Goal: Task Accomplishment & Management: Use online tool/utility

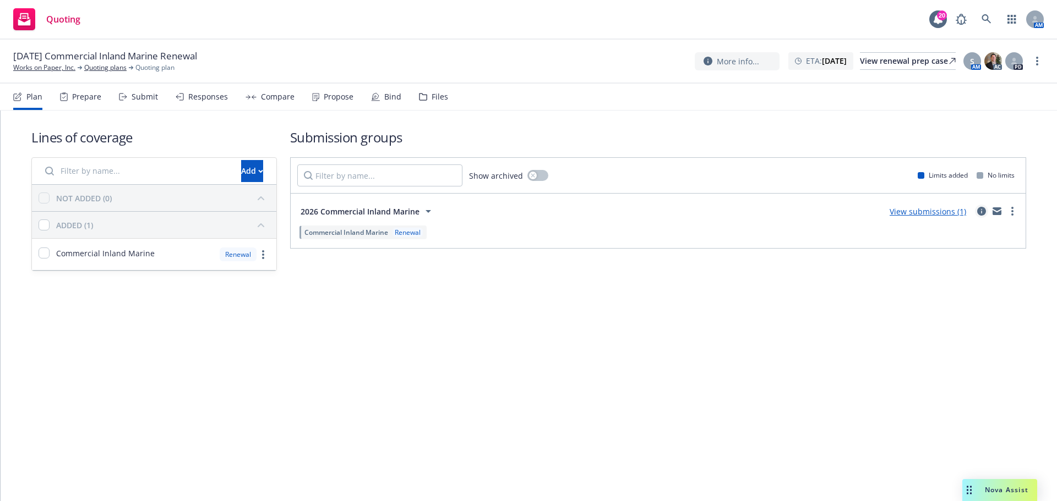
click at [984, 206] on link "circleInformation" at bounding box center [981, 211] width 13 height 13
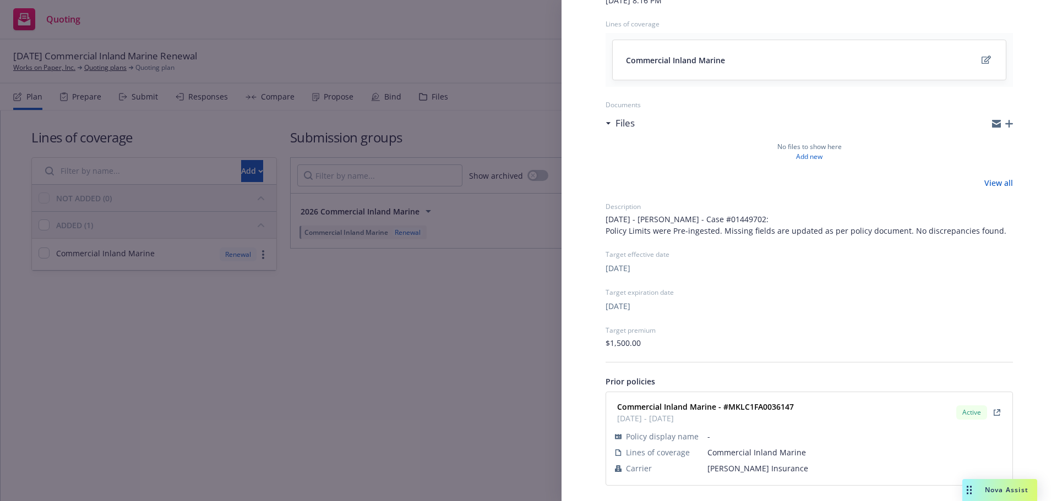
scroll to position [117, 0]
click at [743, 465] on span "Markel Insurance" at bounding box center [855, 467] width 296 height 12
click at [742, 464] on span "Markel Insurance" at bounding box center [855, 467] width 296 height 12
copy span "Markel Insurance"
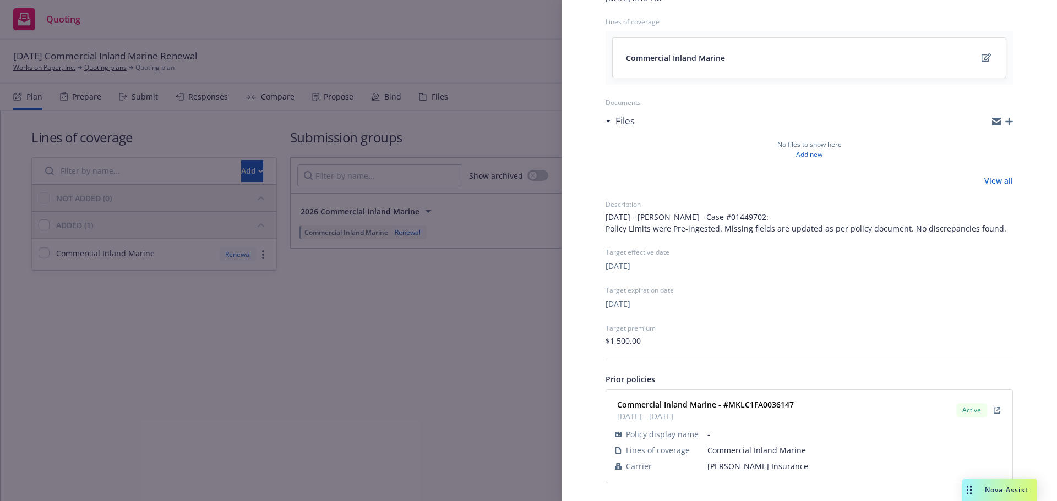
click at [267, 363] on div "Submission group 2026 Commercial Inland Marine Last updated Wednesday, Septembe…" at bounding box center [528, 250] width 1057 height 501
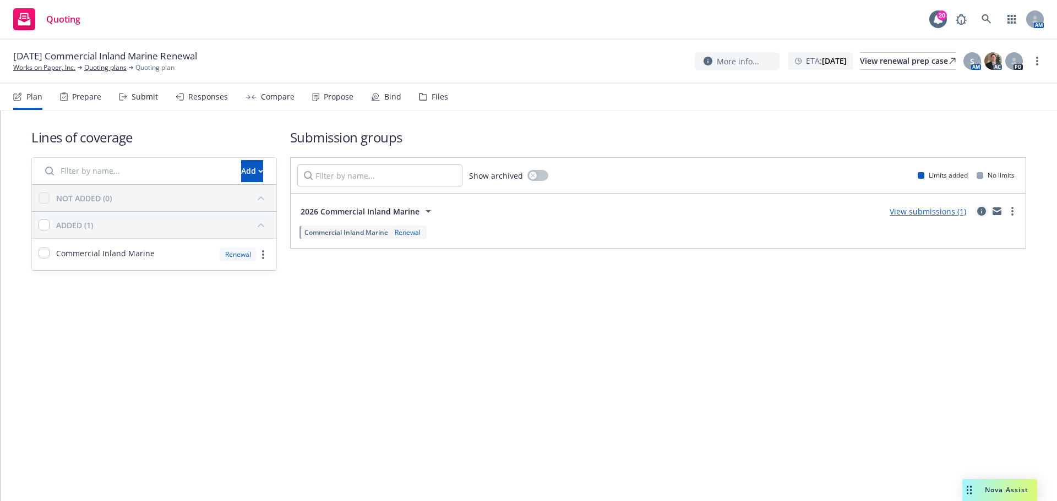
click at [982, 213] on icon "circleInformation" at bounding box center [981, 211] width 9 height 9
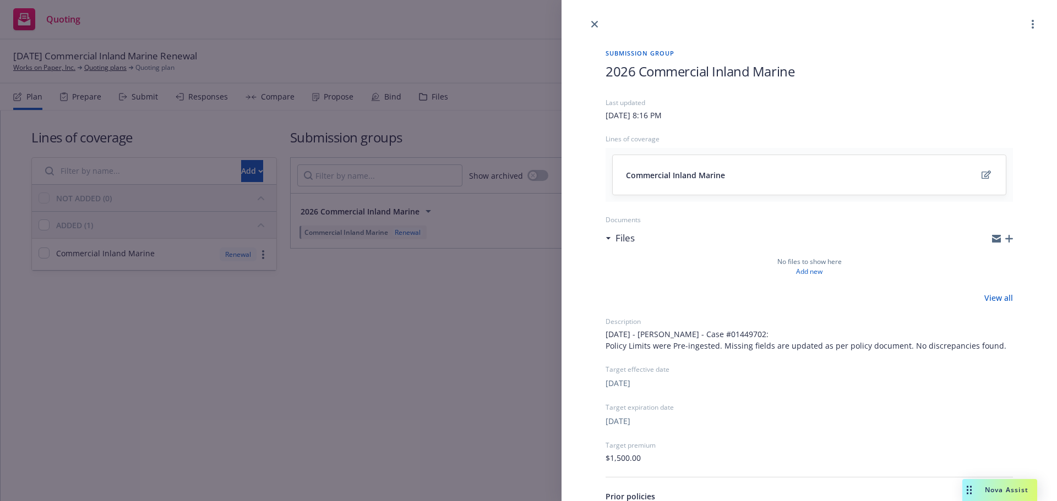
scroll to position [117, 0]
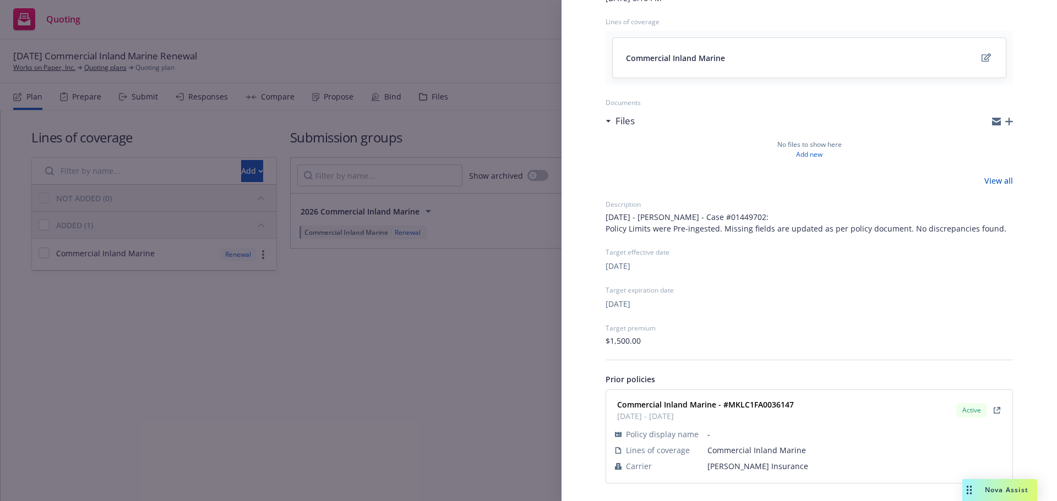
click at [735, 466] on span "Markel Insurance" at bounding box center [855, 467] width 296 height 12
copy span "Markel Insurance"
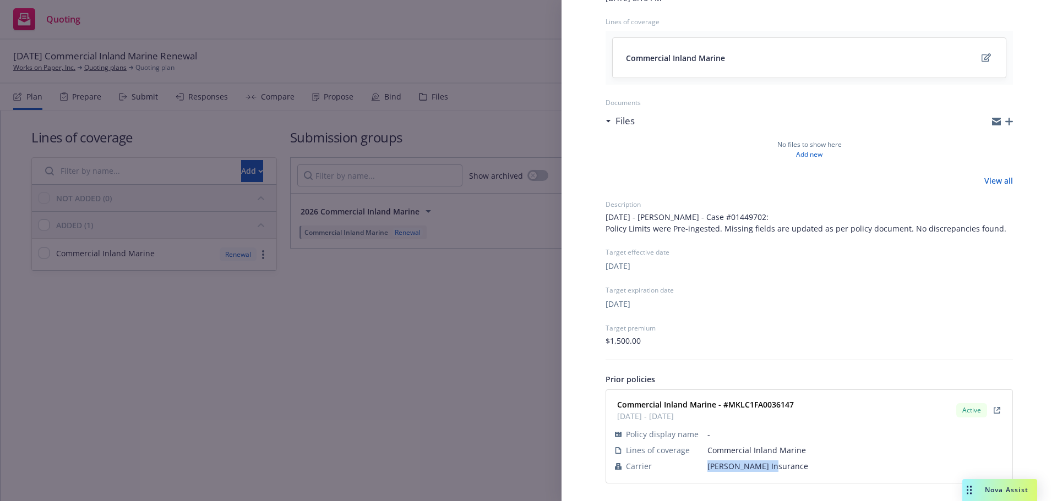
copy span "Markel Insurance"
click at [786, 402] on strong "Commercial Inland Marine - #MKLC1FA0036147" at bounding box center [705, 405] width 177 height 10
click at [786, 401] on strong "Commercial Inland Marine - #MKLC1FA0036147" at bounding box center [705, 405] width 177 height 10
click at [785, 401] on strong "Commercial Inland Marine - #MKLC1FA0036147" at bounding box center [705, 405] width 177 height 10
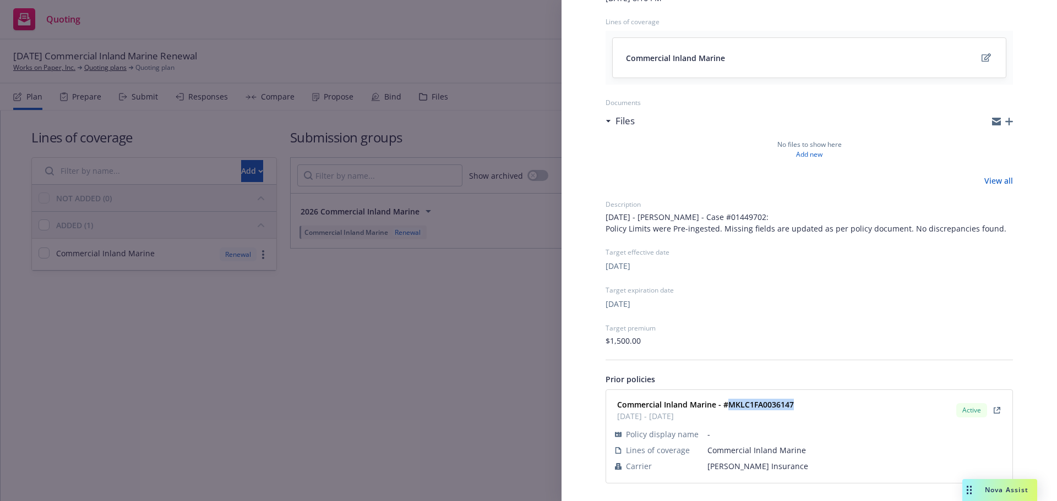
copy strong "MKLC1FA0036147"
click at [375, 344] on div "Submission group 2026 Commercial Inland Marine Last updated Wednesday, Septembe…" at bounding box center [528, 250] width 1057 height 501
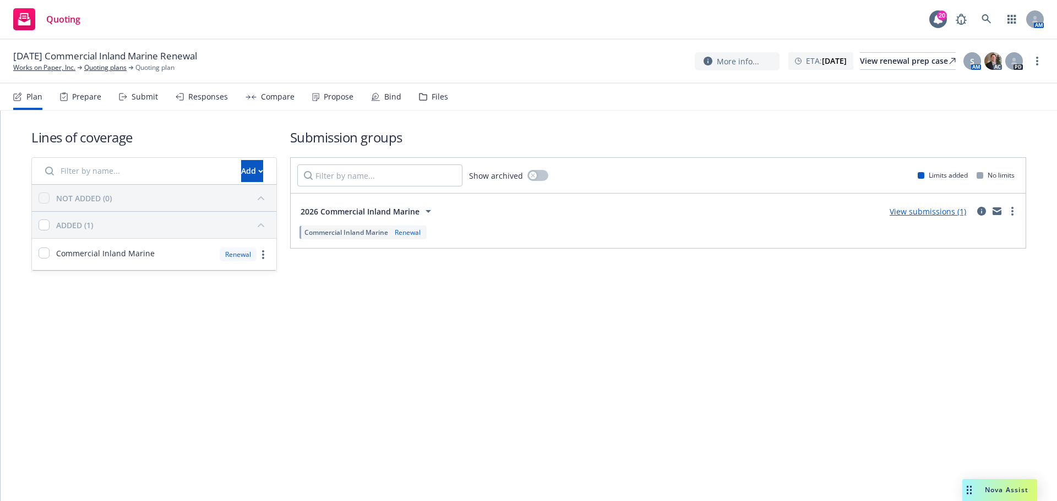
click at [134, 104] on div "Submit" at bounding box center [138, 97] width 39 height 26
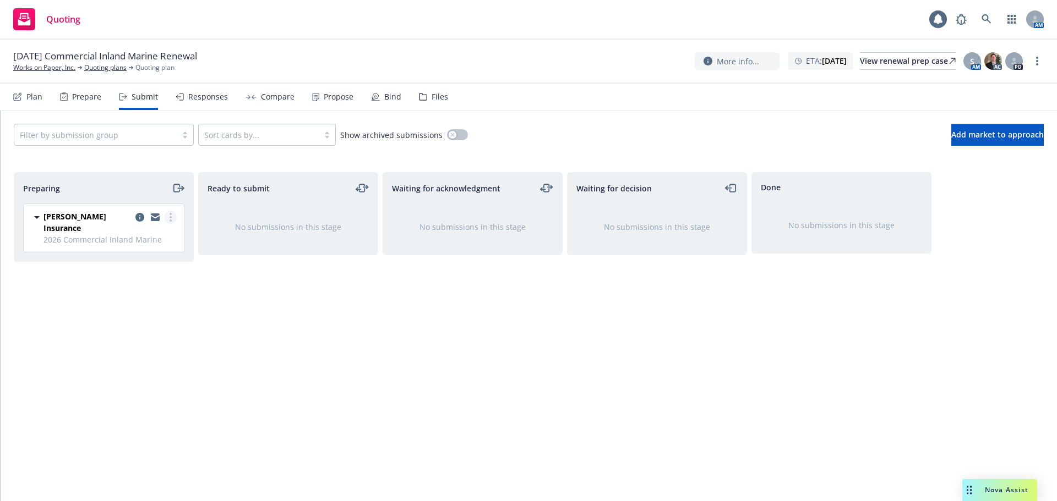
click at [171, 214] on circle "more" at bounding box center [170, 214] width 2 height 2
click at [160, 235] on span "Complete preparation" at bounding box center [121, 239] width 108 height 10
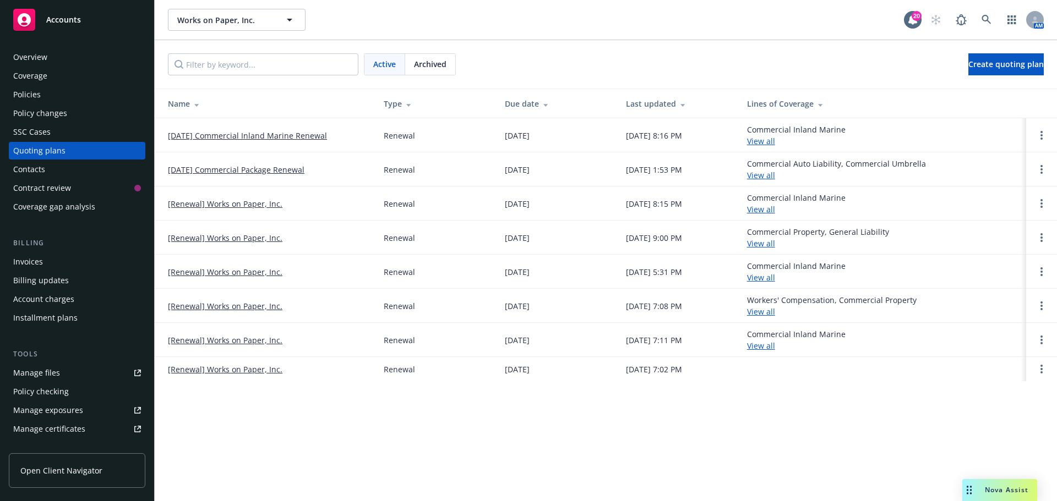
click at [433, 62] on span "Archived" at bounding box center [430, 64] width 32 height 12
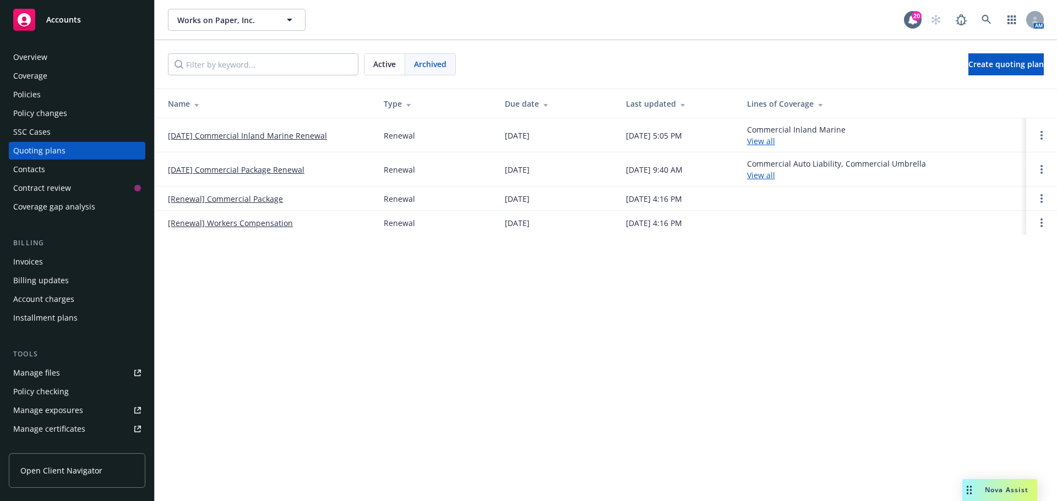
click at [311, 133] on link "02/15/25 Commercial Inland Marine Renewal" at bounding box center [247, 136] width 159 height 12
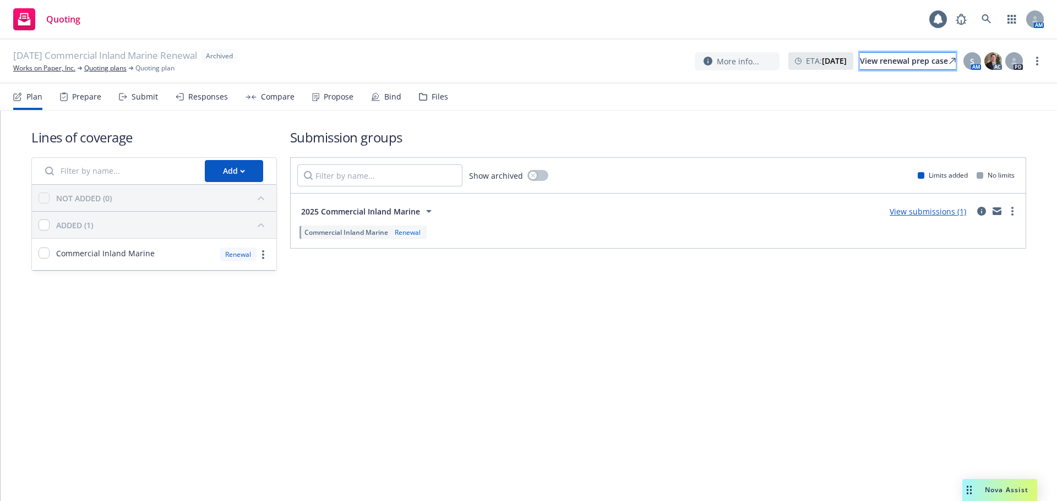
click at [860, 64] on div "View renewal prep case" at bounding box center [908, 61] width 96 height 17
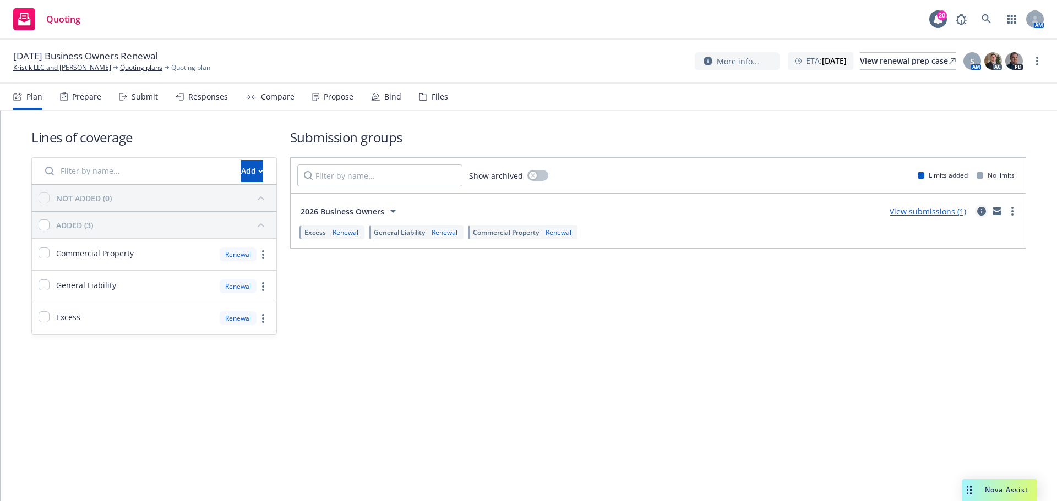
click at [982, 207] on icon "circleInformation" at bounding box center [981, 211] width 9 height 9
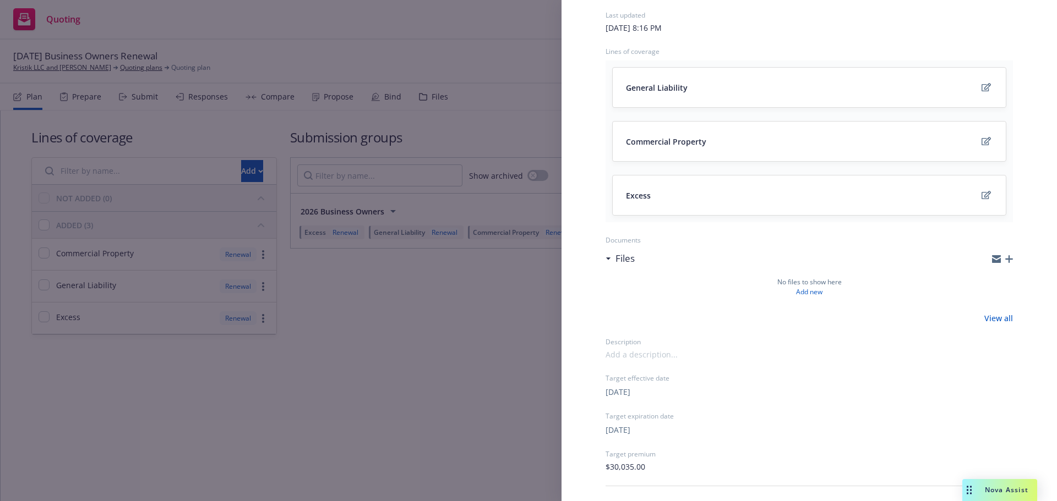
scroll to position [214, 0]
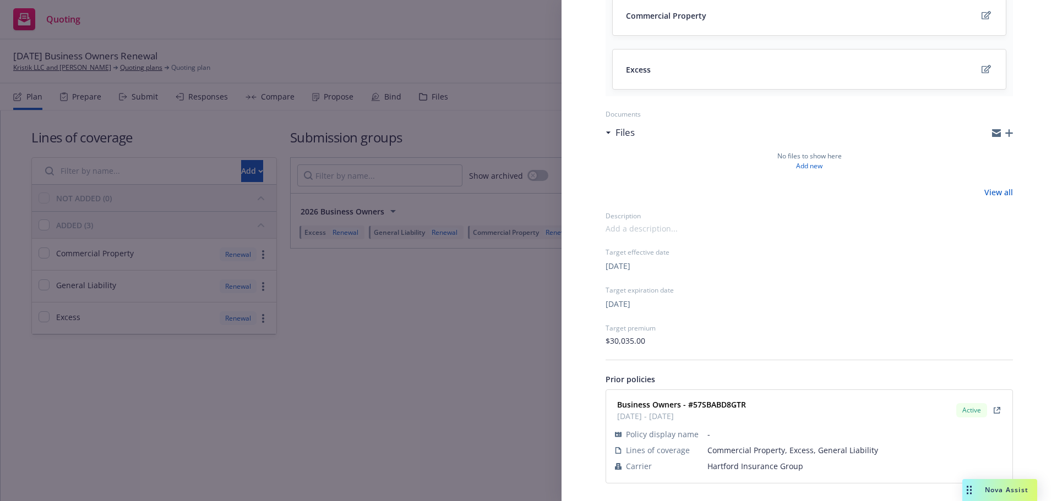
click at [748, 462] on span "Hartford Insurance Group" at bounding box center [855, 467] width 296 height 12
copy span "Hartford Insurance Group"
click at [721, 408] on strong "Business Owners - #57SBABD8GTR" at bounding box center [681, 405] width 129 height 10
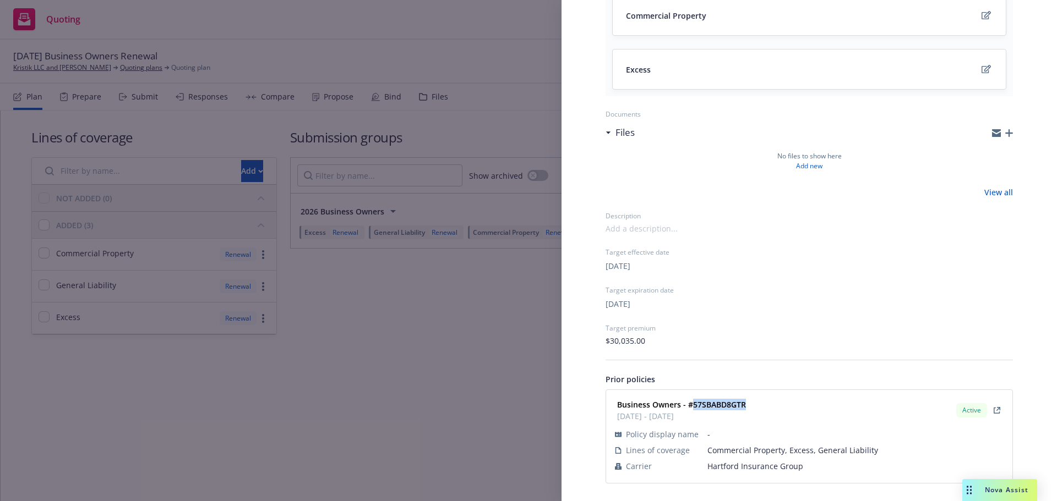
click at [720, 407] on strong "Business Owners - #57SBABD8GTR" at bounding box center [681, 405] width 129 height 10
copy strong "57SBABD8GTR"
drag, startPoint x: 446, startPoint y: 388, endPoint x: 880, endPoint y: 130, distance: 505.1
click at [446, 387] on div "Submission group 2026 Business Owners Last updated Wednesday, September 17, 202…" at bounding box center [528, 250] width 1057 height 501
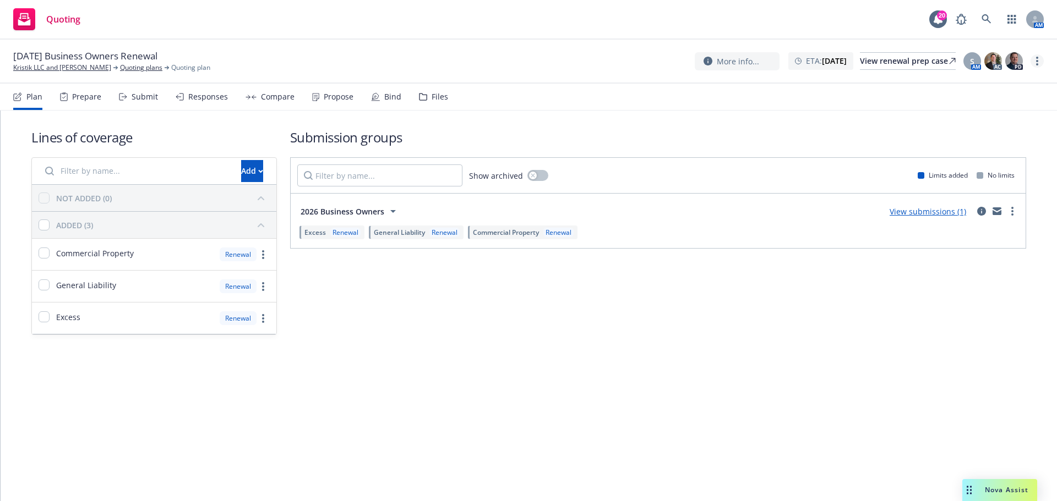
click at [1037, 62] on icon "more" at bounding box center [1037, 61] width 2 height 9
click at [962, 154] on link "Archive quoting plan" at bounding box center [981, 150] width 123 height 22
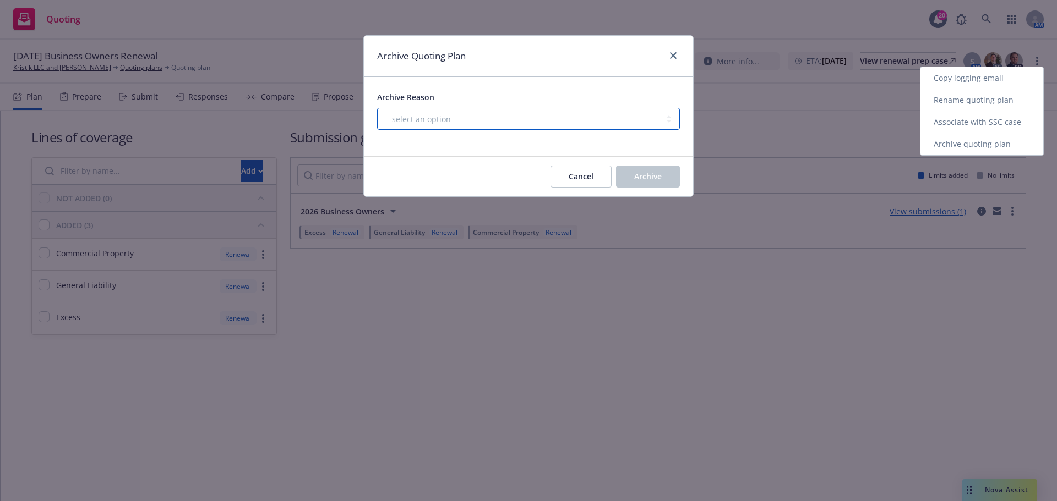
click at [534, 119] on select "-- select an option -- All policies in this renewal plan are auto-renewed Creat…" at bounding box center [528, 119] width 303 height 22
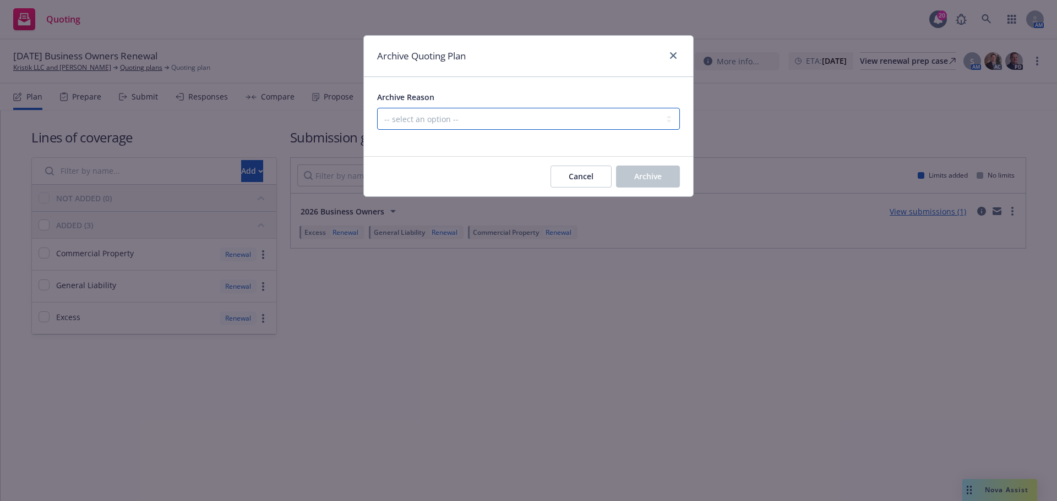
select select "ARCHIVED_RENEWAL_POLICY_AUTO_RENEWED"
click at [377, 108] on select "-- select an option -- All policies in this renewal plan are auto-renewed Creat…" at bounding box center [528, 119] width 303 height 22
click at [631, 173] on button "Archive" at bounding box center [648, 177] width 64 height 22
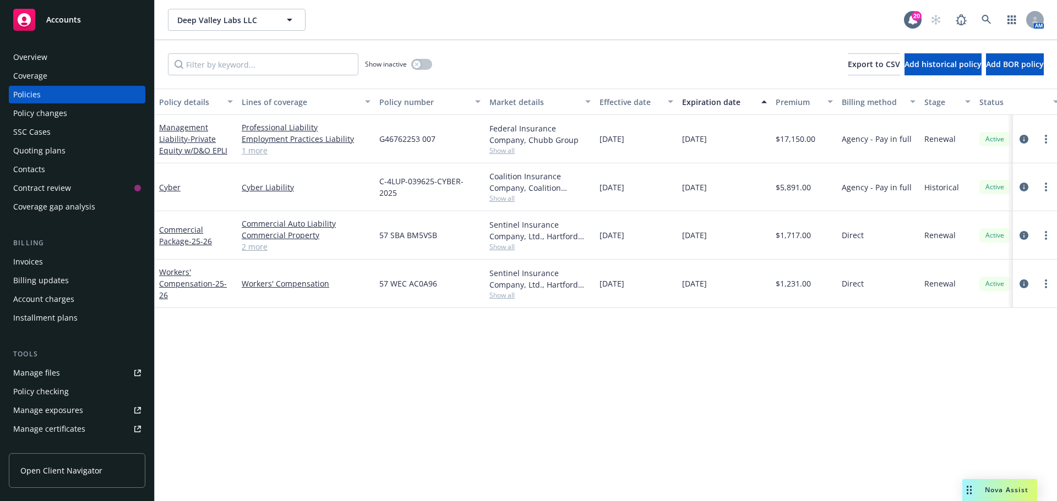
click at [43, 53] on div "Overview" at bounding box center [30, 57] width 34 height 18
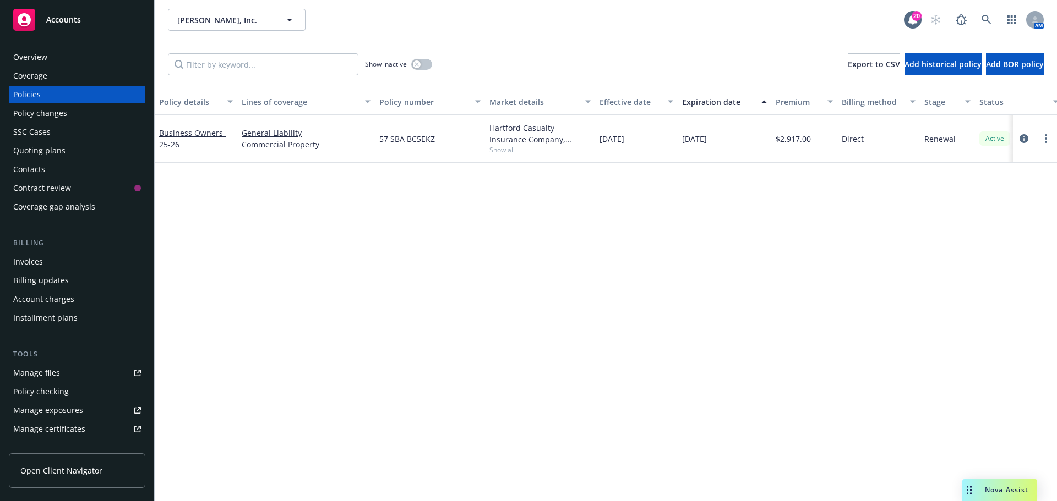
click at [58, 66] on div "Overview Coverage Policies Policy changes SSC Cases Quoting plans Contacts Cont…" at bounding box center [77, 131] width 136 height 167
click at [76, 52] on div "Overview" at bounding box center [77, 57] width 128 height 18
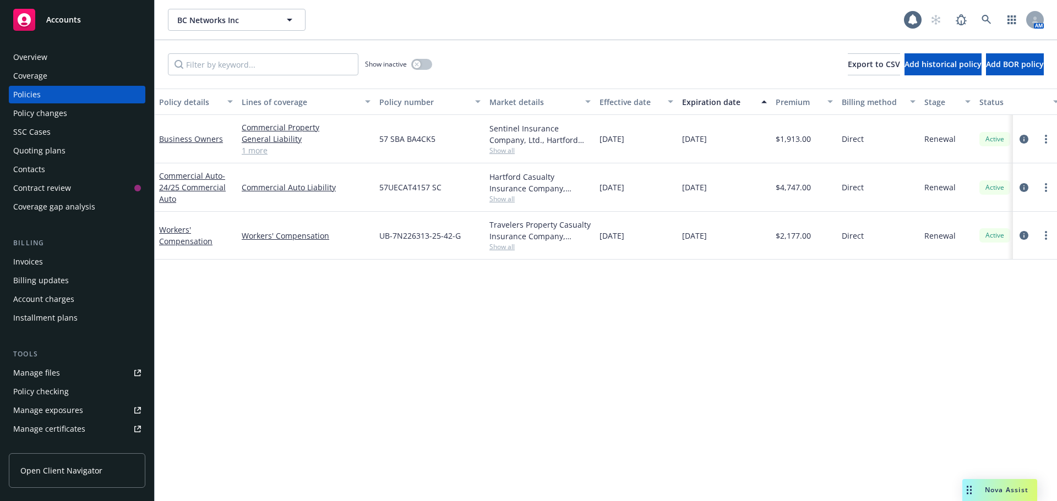
click at [75, 61] on div "Overview" at bounding box center [77, 57] width 128 height 18
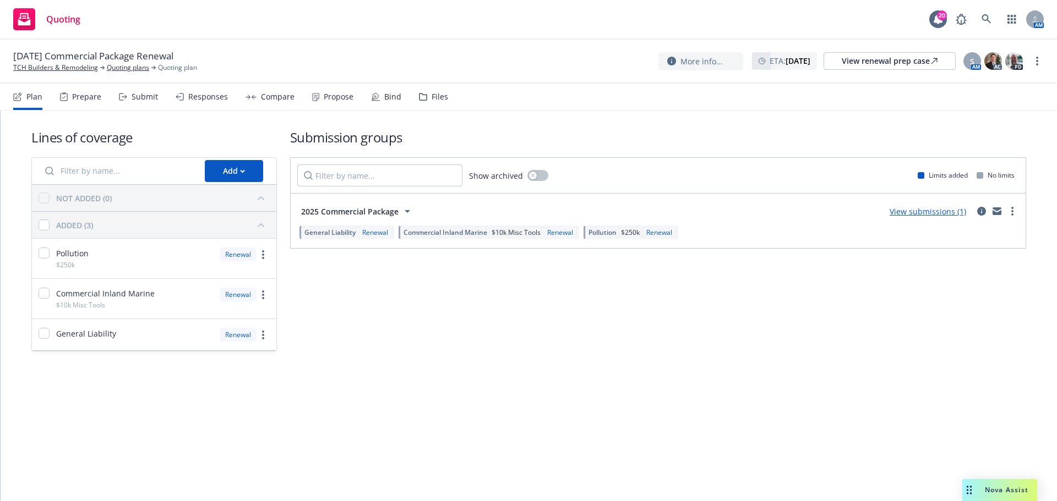
click at [313, 102] on div "Propose" at bounding box center [332, 97] width 41 height 26
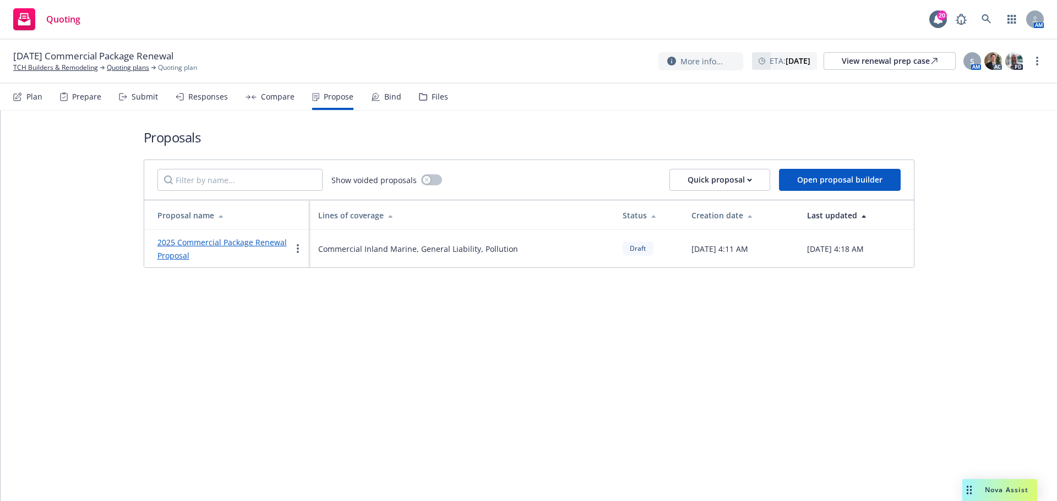
click at [211, 242] on link "2025 Commercial Package Renewal Proposal" at bounding box center [221, 249] width 129 height 24
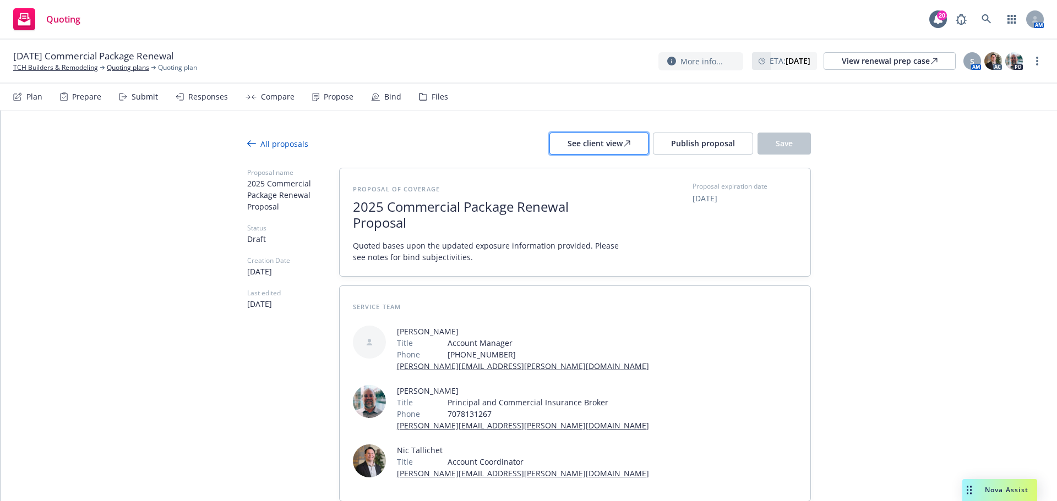
click at [609, 147] on div "See client view" at bounding box center [598, 143] width 63 height 21
click at [695, 150] on button "Publish proposal" at bounding box center [703, 144] width 100 height 22
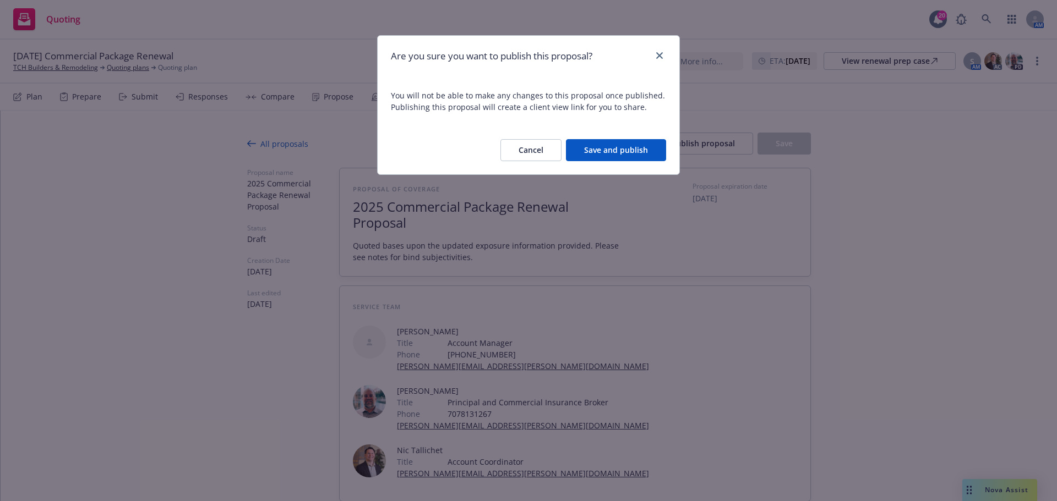
click at [615, 146] on button "Save and publish" at bounding box center [616, 150] width 100 height 22
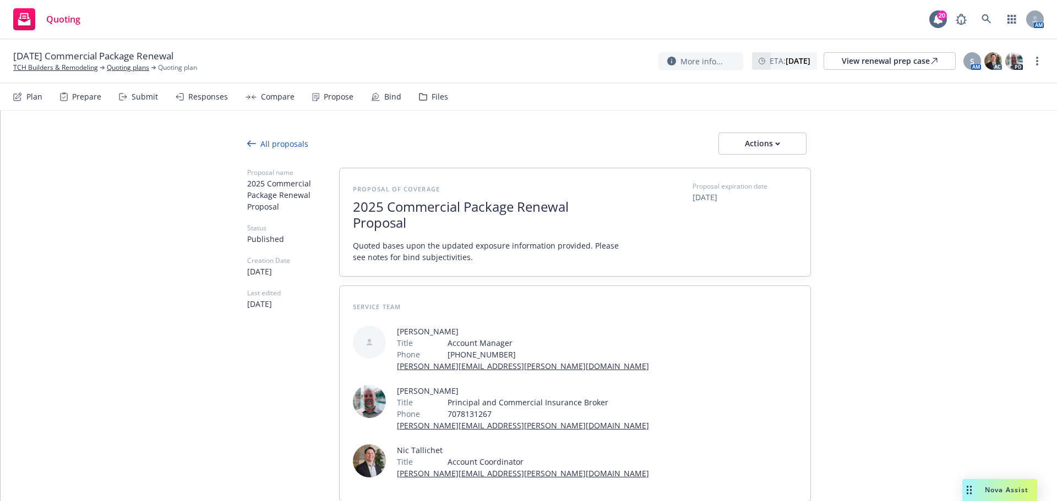
click at [1031, 66] on div "More info... ETA : [DATE] View renewal prep case S AM AC PD" at bounding box center [850, 61] width 385 height 20
click at [1036, 60] on icon "more" at bounding box center [1037, 61] width 2 height 9
click at [989, 90] on link "Copy logging email" at bounding box center [981, 84] width 123 height 22
click at [774, 152] on div "Actions" at bounding box center [762, 143] width 52 height 21
click at [776, 172] on span "Copy proposal link" at bounding box center [761, 172] width 95 height 10
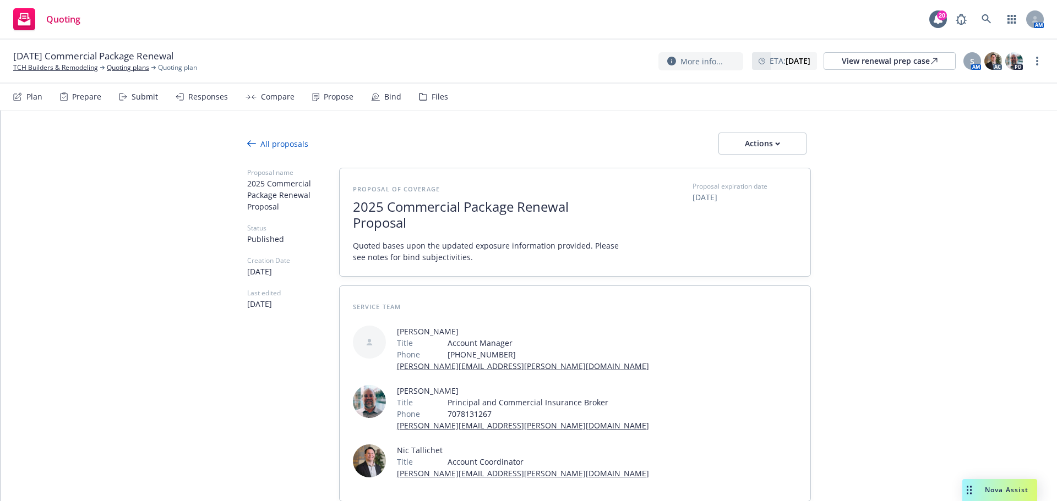
type textarea "x"
click at [34, 68] on link "TCH Builders & Remodeling" at bounding box center [55, 68] width 85 height 10
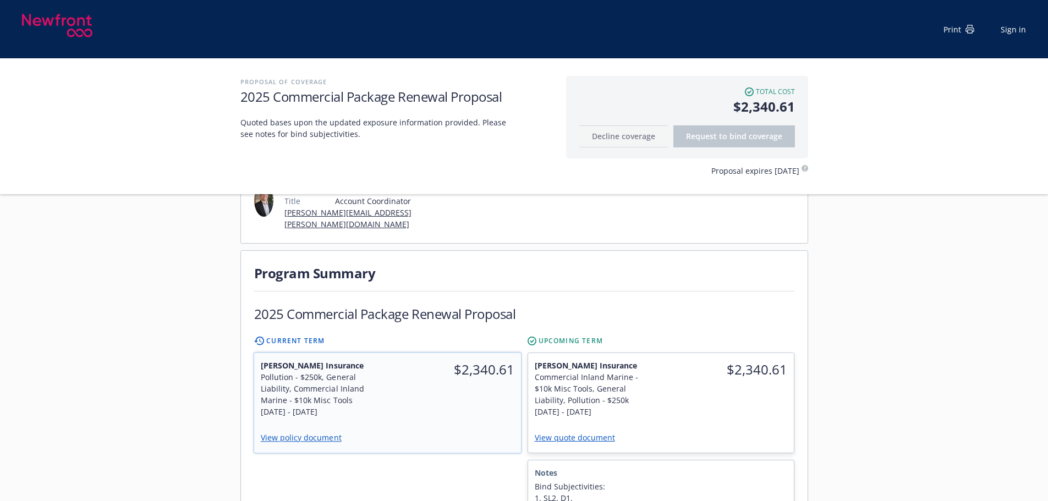
scroll to position [293, 0]
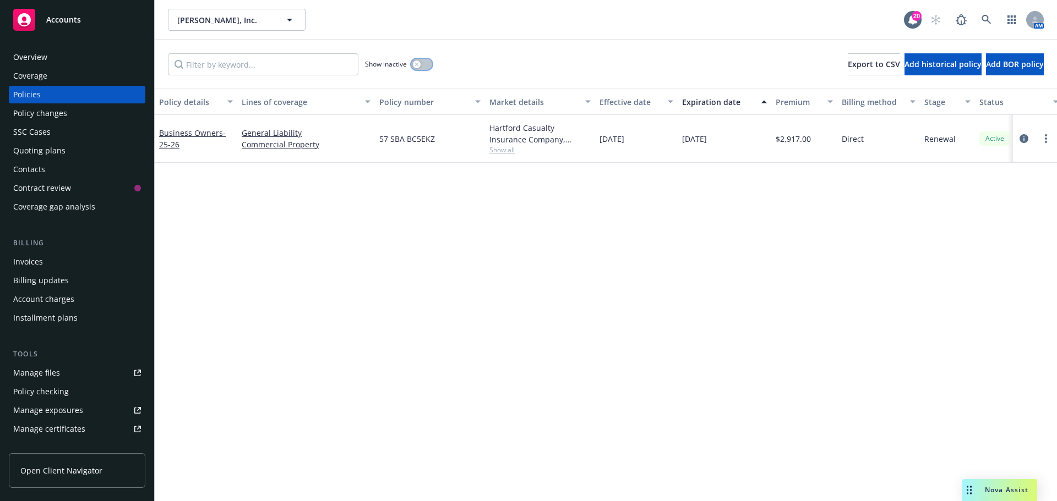
click at [428, 67] on button "button" at bounding box center [421, 64] width 21 height 11
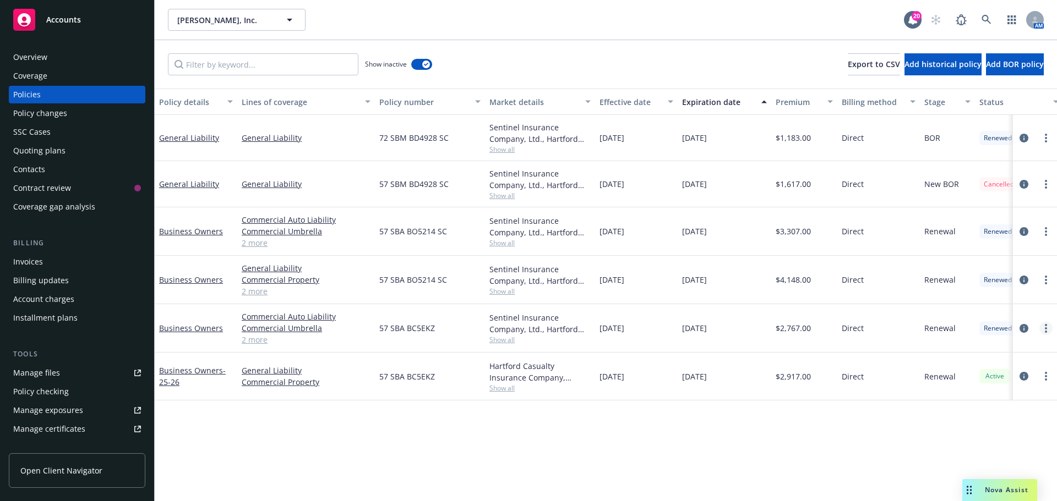
click at [1046, 329] on icon "more" at bounding box center [1046, 328] width 2 height 9
drag, startPoint x: 991, startPoint y: 297, endPoint x: 984, endPoint y: 297, distance: 6.6
click at [991, 297] on link "Copy logging email" at bounding box center [991, 292] width 129 height 22
click at [90, 56] on div "Overview" at bounding box center [77, 57] width 128 height 18
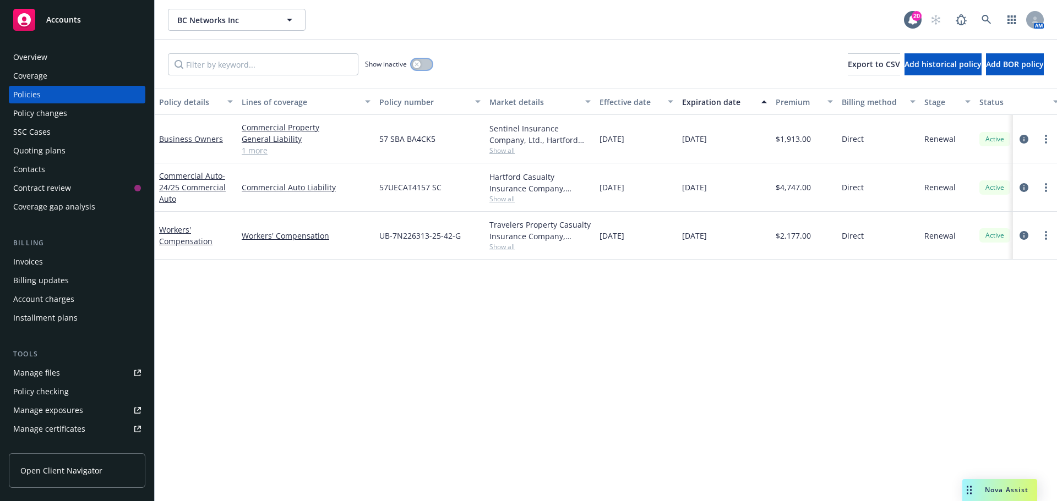
click at [423, 64] on button "button" at bounding box center [421, 64] width 21 height 11
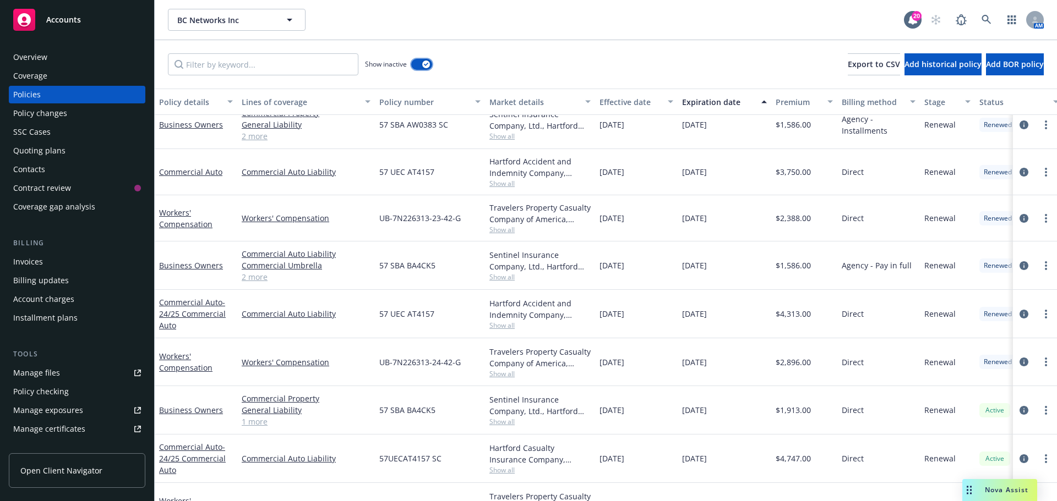
scroll to position [713, 0]
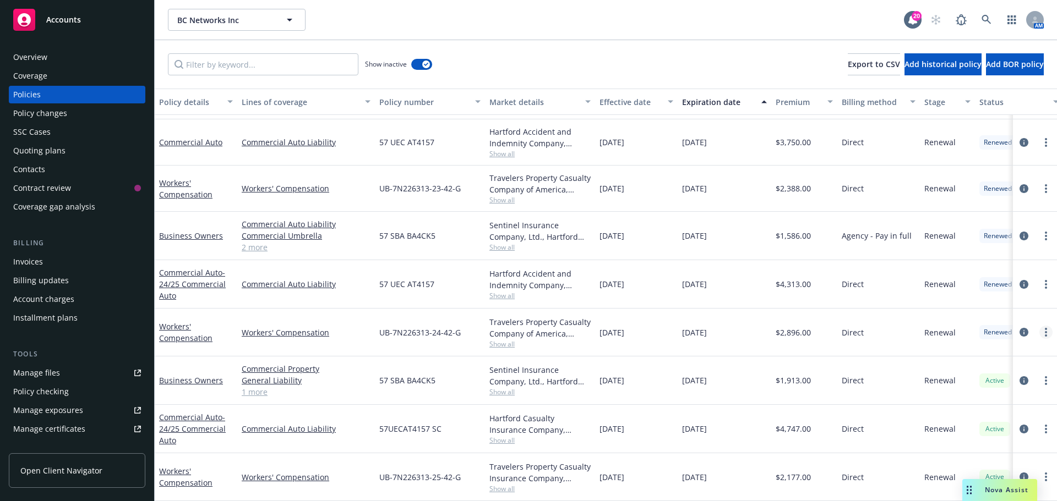
click at [1045, 331] on circle "more" at bounding box center [1046, 332] width 2 height 2
click at [996, 291] on link "Copy logging email" at bounding box center [986, 288] width 129 height 22
click at [56, 52] on div "Overview" at bounding box center [77, 57] width 128 height 18
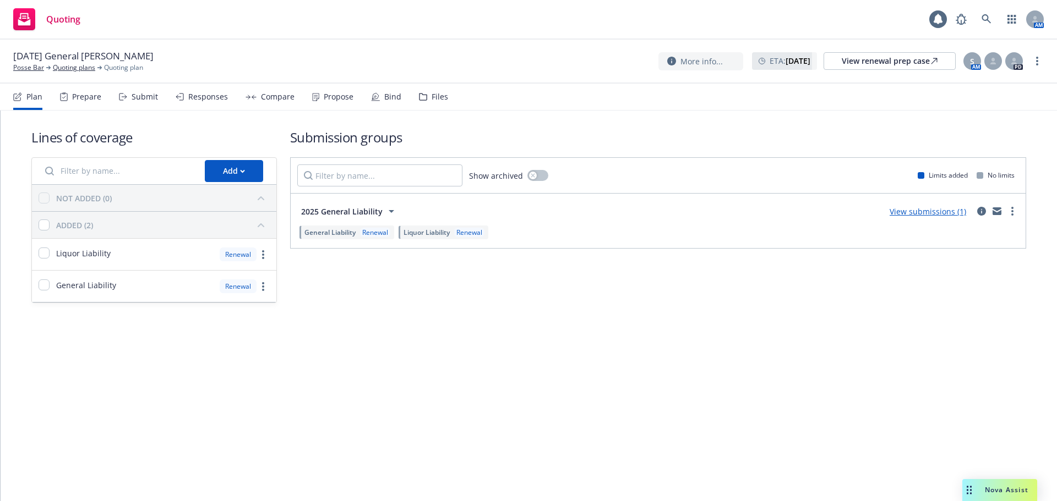
click at [377, 94] on div "Bind" at bounding box center [386, 97] width 30 height 26
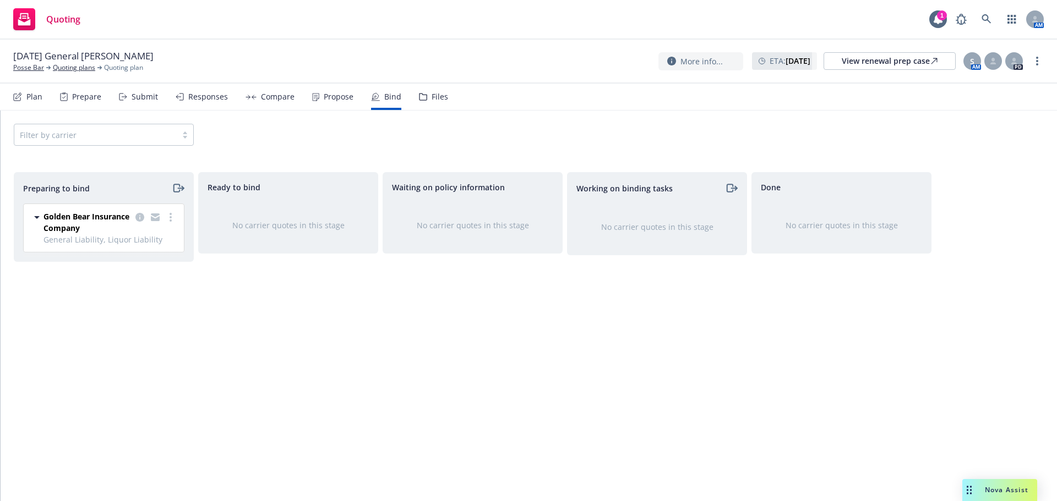
click at [318, 95] on div "Propose" at bounding box center [332, 97] width 41 height 26
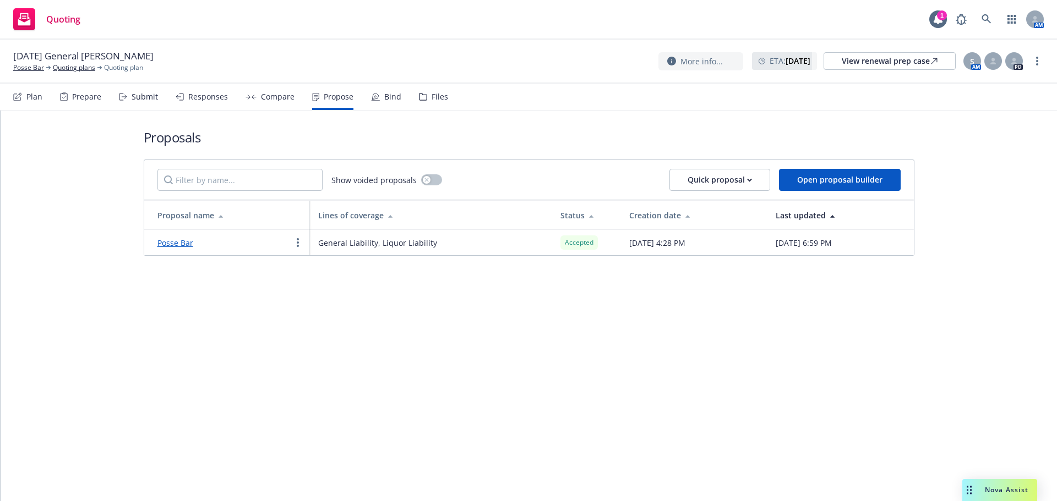
click at [371, 102] on div "Bind" at bounding box center [386, 97] width 30 height 26
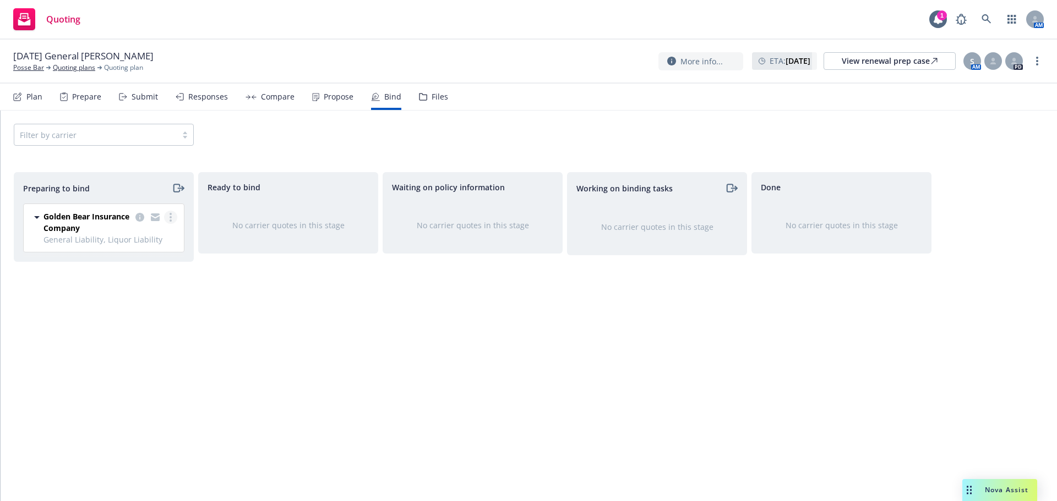
click at [172, 220] on link "more" at bounding box center [170, 217] width 13 height 13
click at [150, 260] on span "Log bind order" at bounding box center [109, 261] width 81 height 10
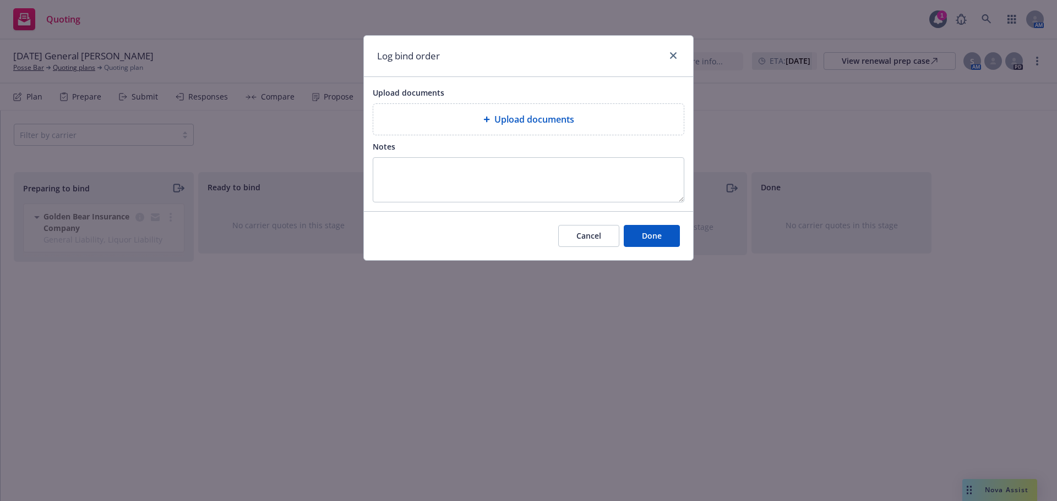
click at [513, 126] on span "Upload documents" at bounding box center [534, 119] width 80 height 13
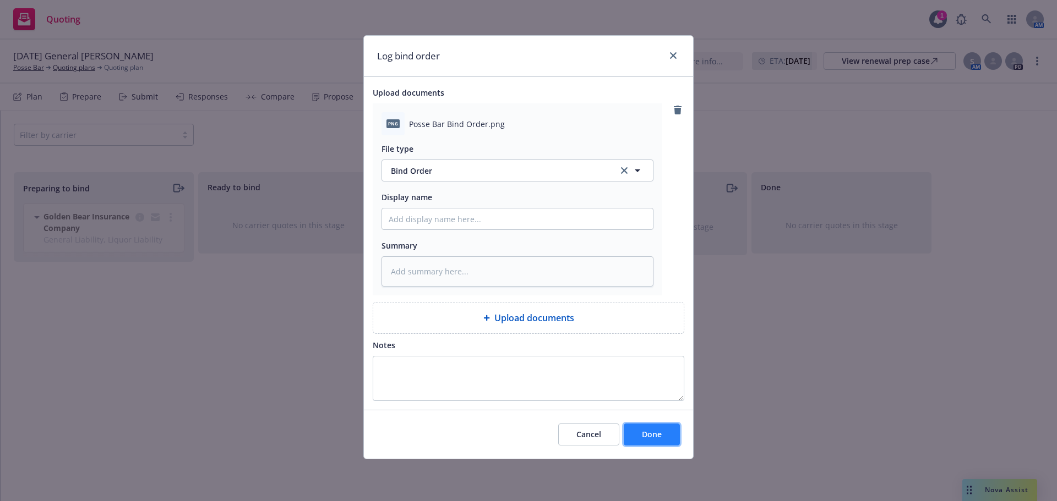
click at [658, 438] on span "Done" at bounding box center [652, 434] width 20 height 10
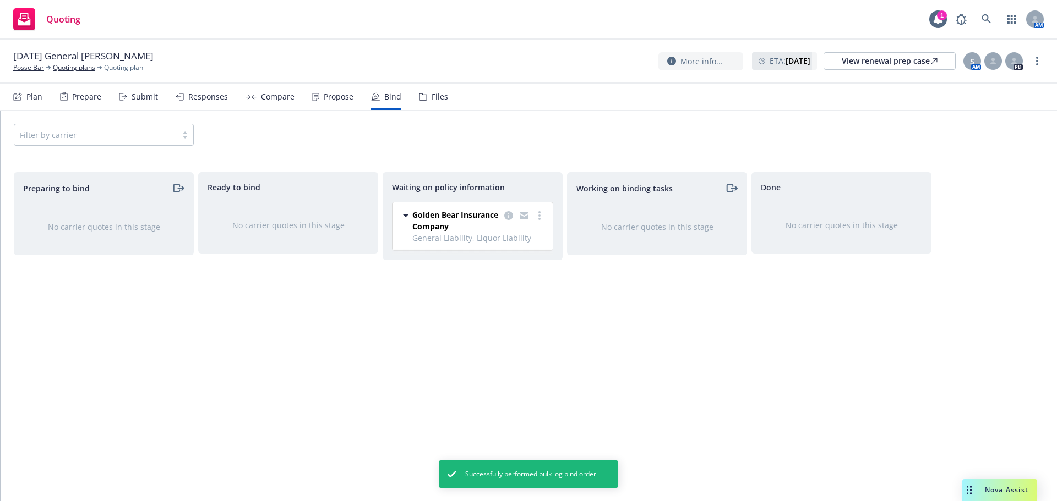
click at [312, 100] on icon at bounding box center [315, 97] width 7 height 8
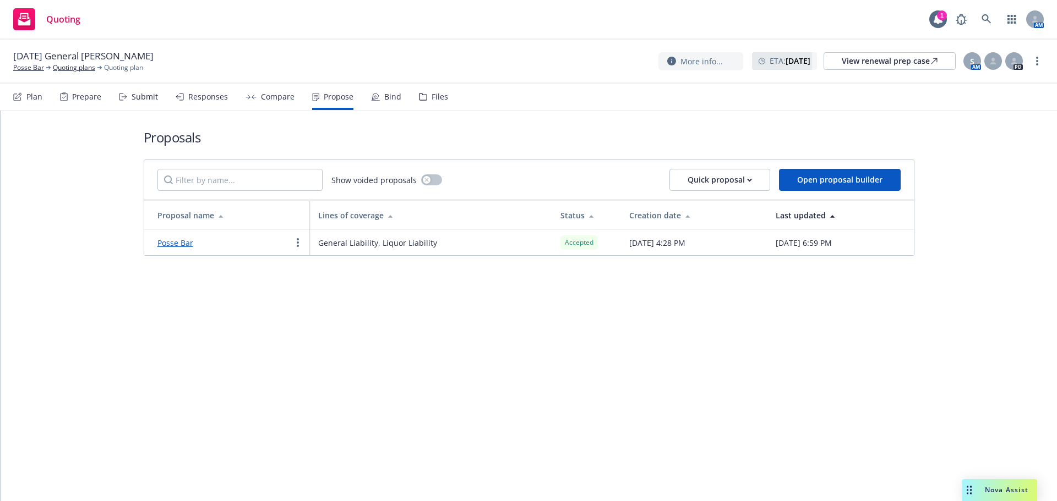
click at [292, 94] on div "Plan Prepare Submit Responses Compare Propose Bind Files" at bounding box center [230, 97] width 435 height 26
click at [176, 240] on link "Posse Bar" at bounding box center [175, 243] width 36 height 10
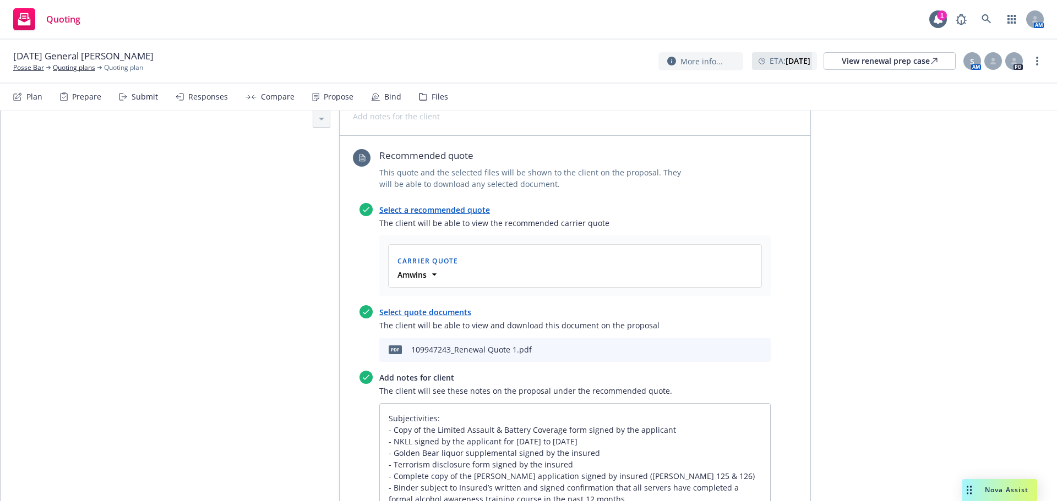
scroll to position [477, 0]
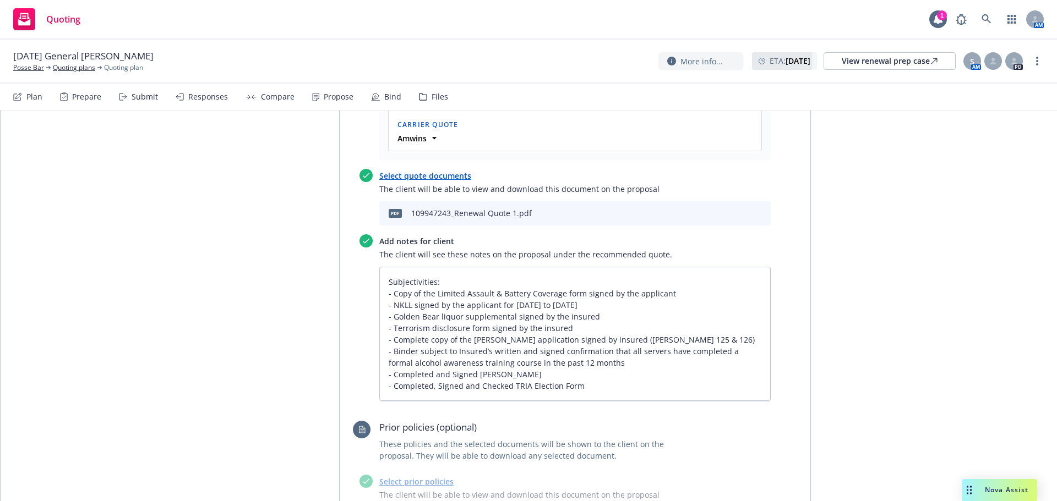
click at [721, 214] on icon "download file" at bounding box center [724, 215] width 9 height 3
click at [1031, 64] on link "more" at bounding box center [1036, 60] width 13 height 13
click at [1004, 89] on link "Copy logging email" at bounding box center [981, 84] width 123 height 22
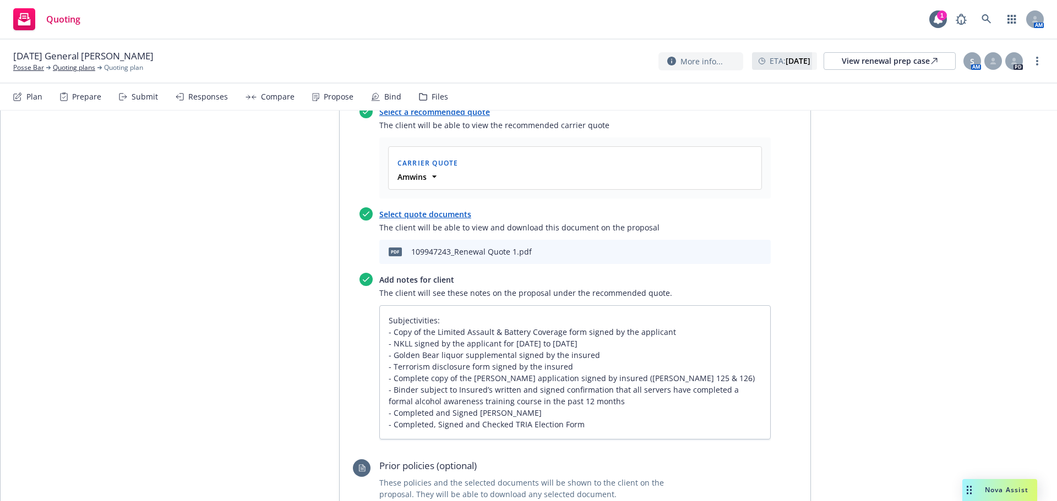
scroll to position [440, 0]
type textarea "x"
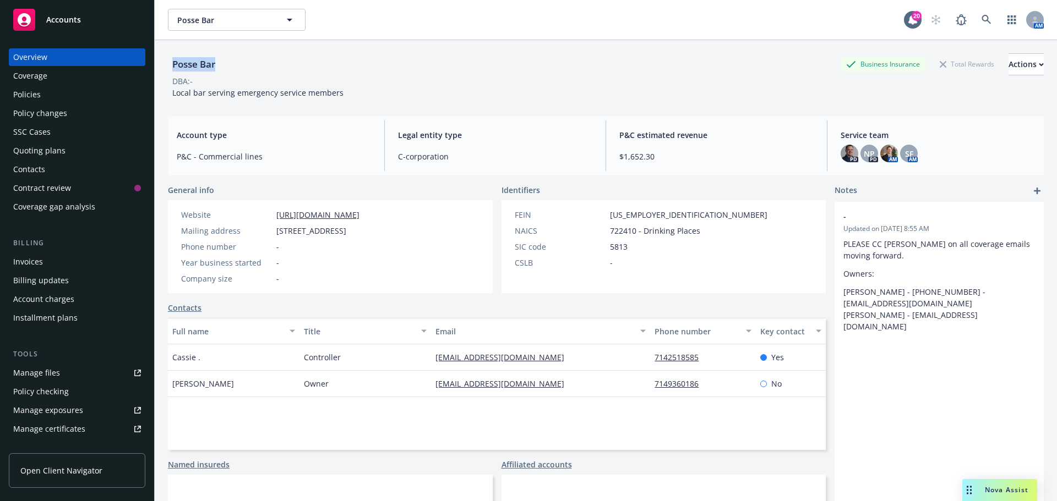
click at [159, 62] on div "Posse Bar Business Insurance Total Rewards Actions DBA: - Local bar serving eme…" at bounding box center [606, 290] width 902 height 501
drag, startPoint x: 277, startPoint y: 231, endPoint x: 452, endPoint y: 232, distance: 175.0
click at [452, 232] on div "Website https://possebar.com/ Mailing address 13093 Springdale St, Westminster,…" at bounding box center [330, 246] width 325 height 93
copy span "[STREET_ADDRESS]"
drag, startPoint x: 199, startPoint y: 63, endPoint x: 172, endPoint y: 63, distance: 27.0
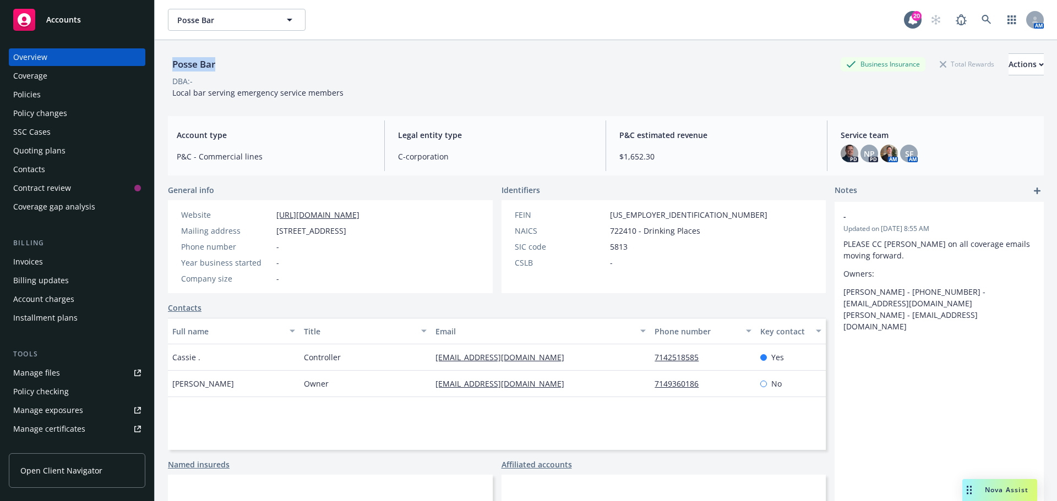
click at [172, 63] on div "Posse Bar Business Insurance Total Rewards Actions" at bounding box center [606, 64] width 876 height 22
copy div "Posse Bar"
drag, startPoint x: 223, startPoint y: 385, endPoint x: 169, endPoint y: 384, distance: 53.4
click at [169, 384] on div "John Gentile" at bounding box center [234, 384] width 132 height 26
copy span "John Gentile"
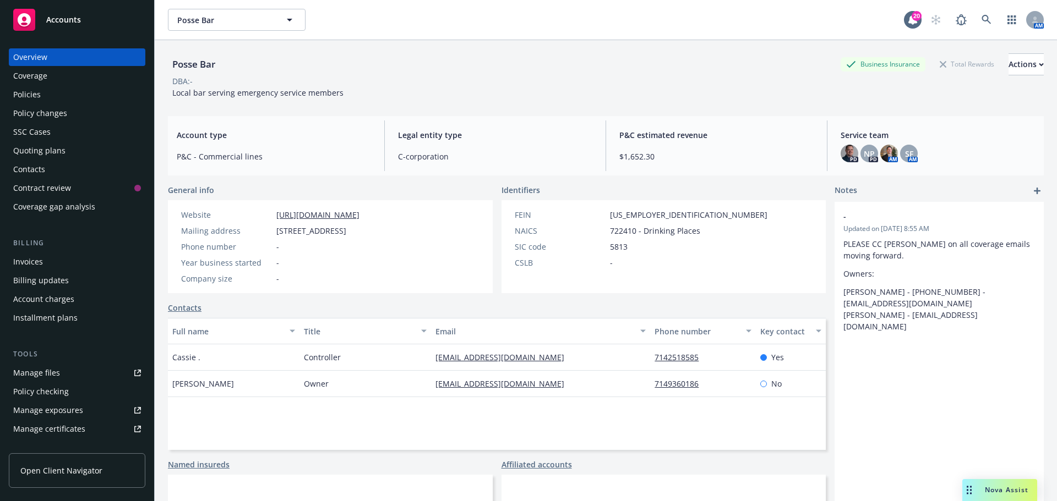
click at [225, 356] on div "Cassie ." at bounding box center [234, 358] width 132 height 26
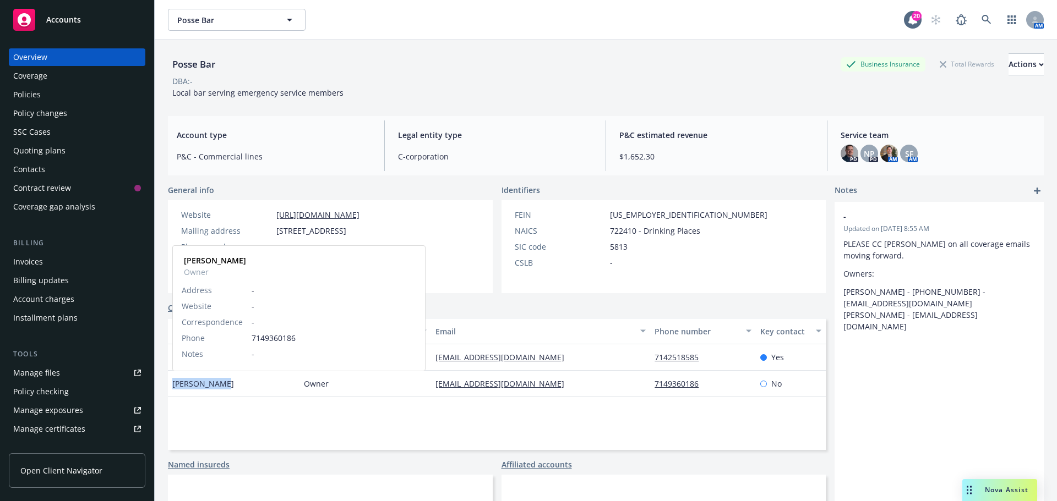
drag, startPoint x: 150, startPoint y: 382, endPoint x: 173, endPoint y: 384, distance: 22.6
click at [173, 384] on div "John Gentile John Gentile Owner Address - Website - Correspondence - Phone 7149…" at bounding box center [234, 384] width 132 height 26
copy span "John Gentile"
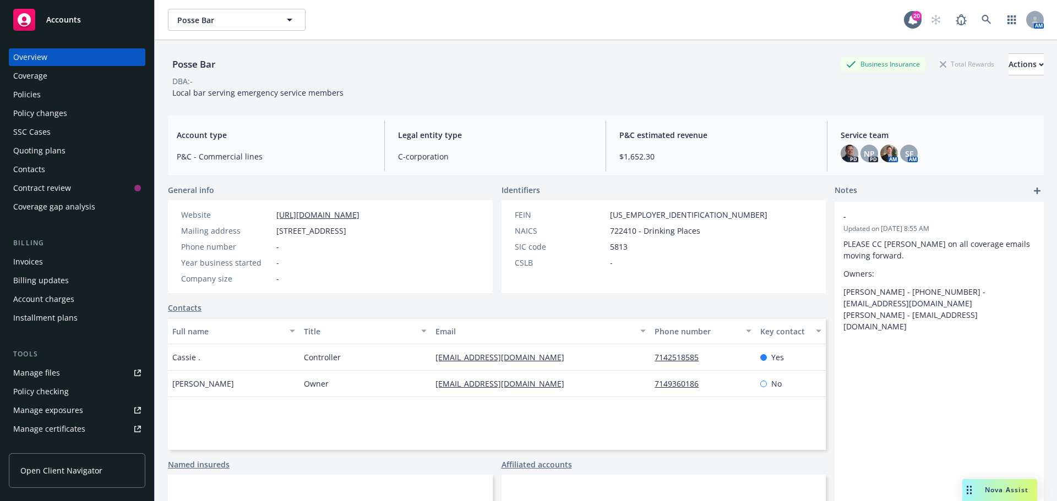
click at [587, 314] on div "Contacts Full name Title Email Phone number Key contact Cassie . Controller pos…" at bounding box center [497, 376] width 658 height 148
click at [206, 359] on div "Cassie ." at bounding box center [234, 358] width 132 height 26
drag, startPoint x: 183, startPoint y: 361, endPoint x: 173, endPoint y: 361, distance: 10.5
click at [173, 361] on div "Cassie ." at bounding box center [234, 358] width 132 height 26
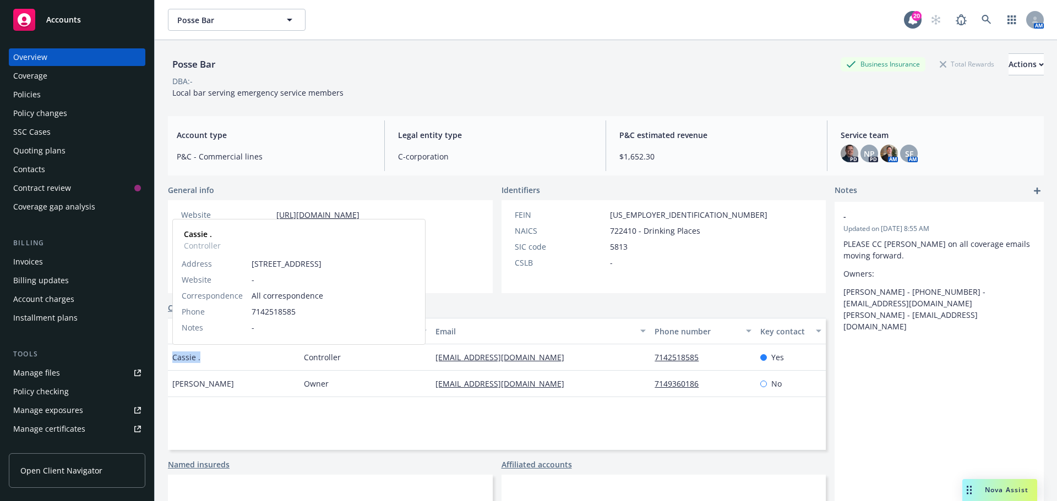
click at [173, 361] on span "Cassie ." at bounding box center [186, 358] width 28 height 12
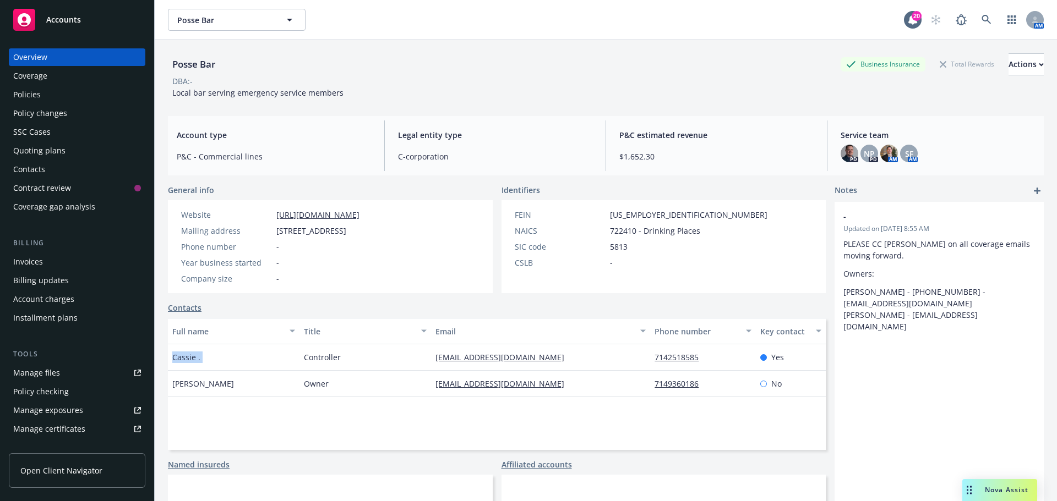
drag, startPoint x: 172, startPoint y: 360, endPoint x: 232, endPoint y: 360, distance: 60.0
click at [232, 360] on div "Cassie ." at bounding box center [234, 358] width 132 height 26
click at [232, 359] on div "Cassie ." at bounding box center [234, 358] width 132 height 26
click at [981, 17] on icon at bounding box center [986, 20] width 10 height 10
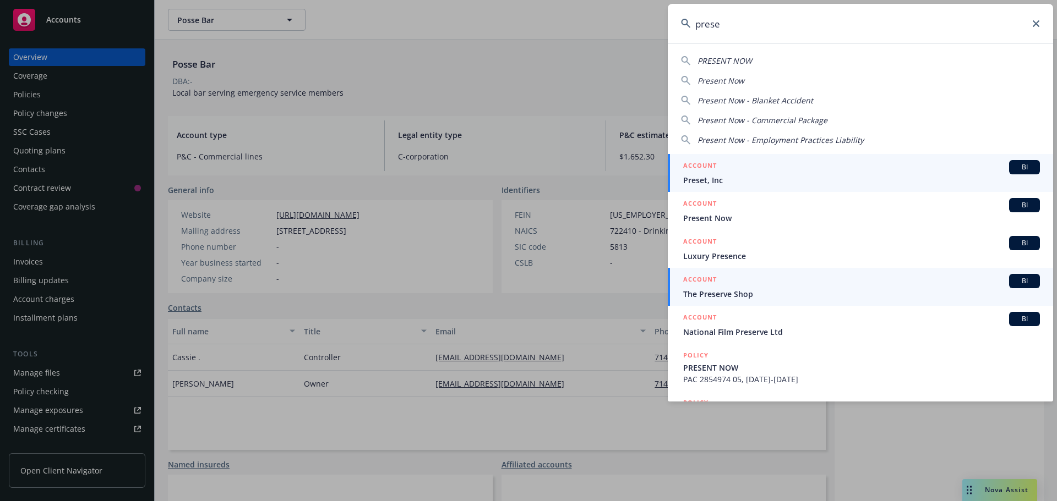
type input "prese"
click at [778, 287] on div "ACCOUNT BI" at bounding box center [861, 281] width 357 height 14
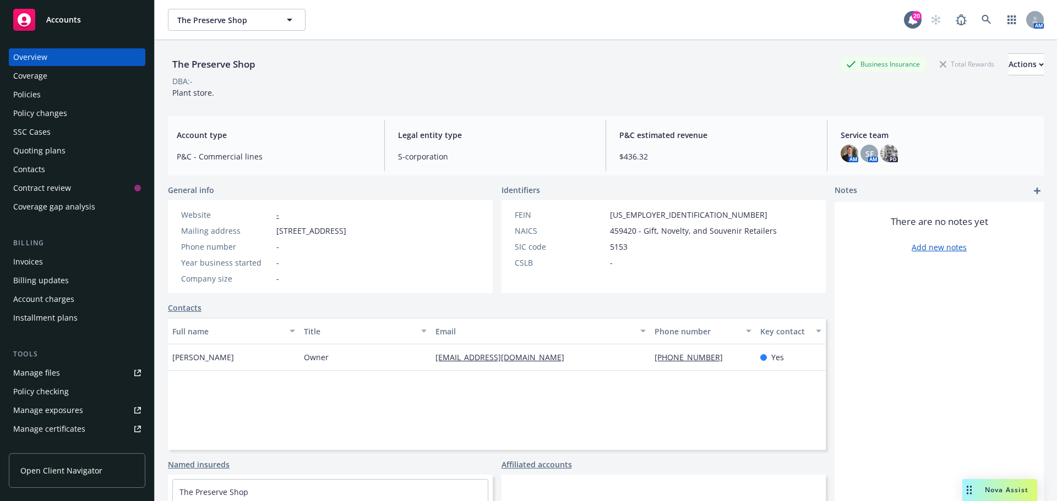
click at [62, 99] on div "Policies" at bounding box center [77, 95] width 128 height 18
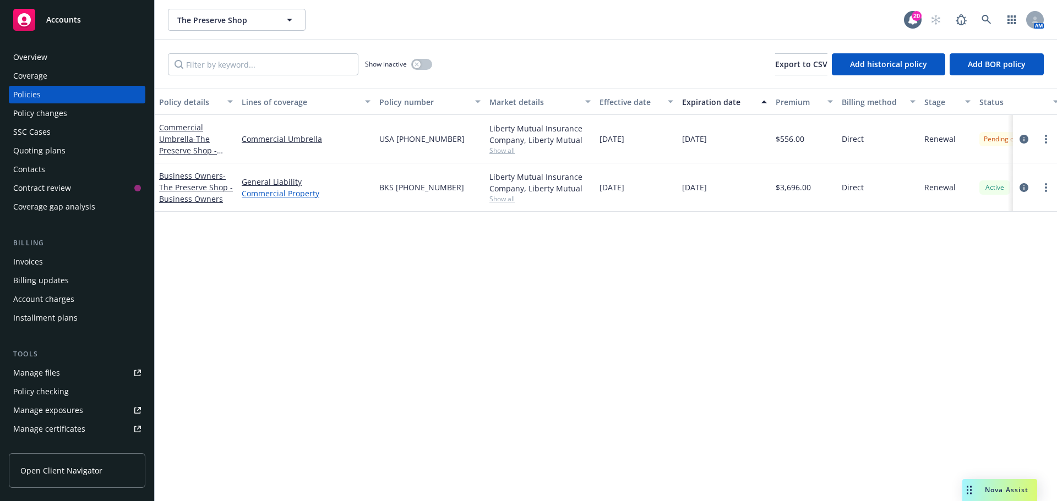
drag, startPoint x: 418, startPoint y: 188, endPoint x: 356, endPoint y: 190, distance: 62.8
click at [356, 190] on div "Business Owners - The Preserve Shop - Business Owners General Liability Commerc…" at bounding box center [686, 187] width 1062 height 48
click at [420, 196] on div "BKS [PHONE_NUMBER]" at bounding box center [430, 187] width 110 height 48
click at [423, 189] on span "BKS [PHONE_NUMBER]" at bounding box center [421, 188] width 85 height 12
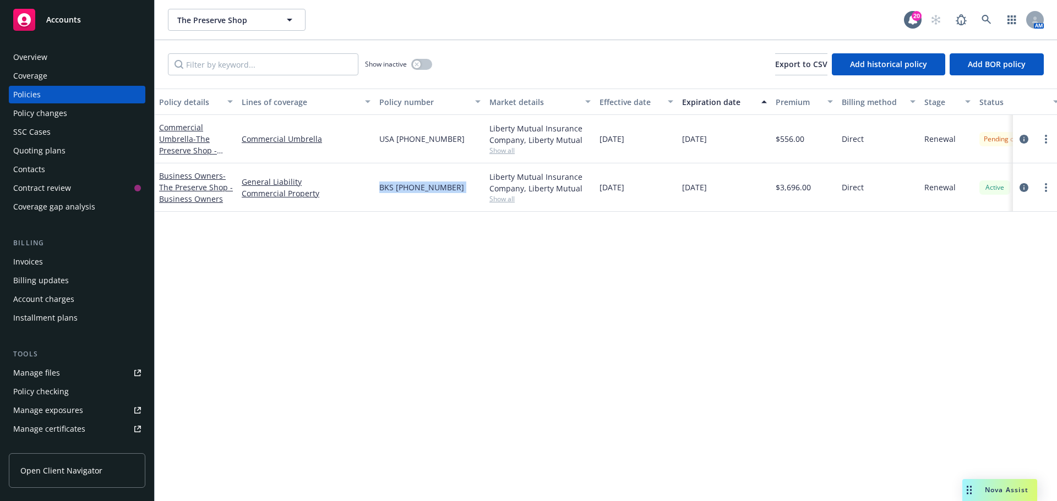
click at [423, 189] on span "BKS [PHONE_NUMBER]" at bounding box center [421, 188] width 85 height 12
copy span "BKS [PHONE_NUMBER]"
click at [57, 63] on div "Overview" at bounding box center [77, 57] width 128 height 18
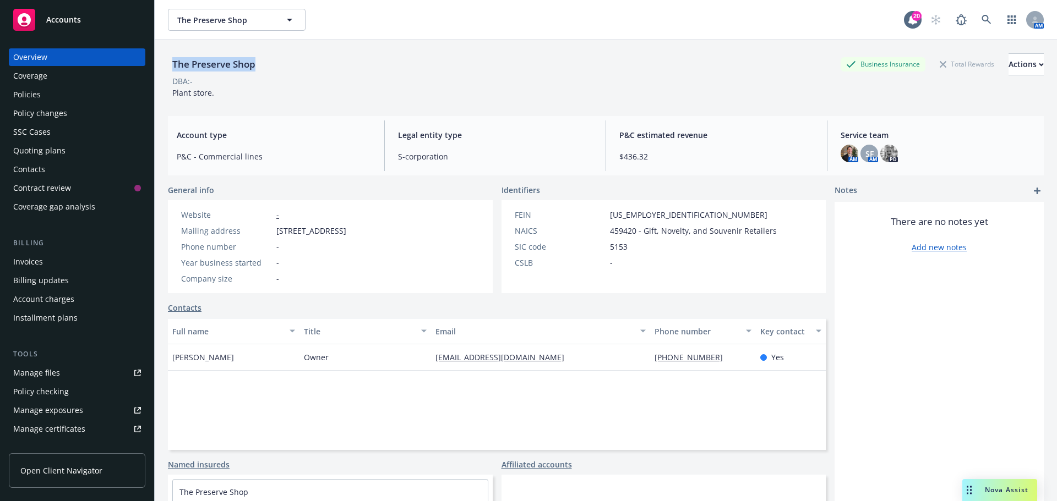
drag, startPoint x: 264, startPoint y: 71, endPoint x: 169, endPoint y: 68, distance: 94.7
click at [169, 68] on div "The Preserve Shop Business Insurance Total Rewards Actions" at bounding box center [606, 64] width 876 height 22
click at [197, 64] on div "The Preserve Shop" at bounding box center [214, 64] width 92 height 14
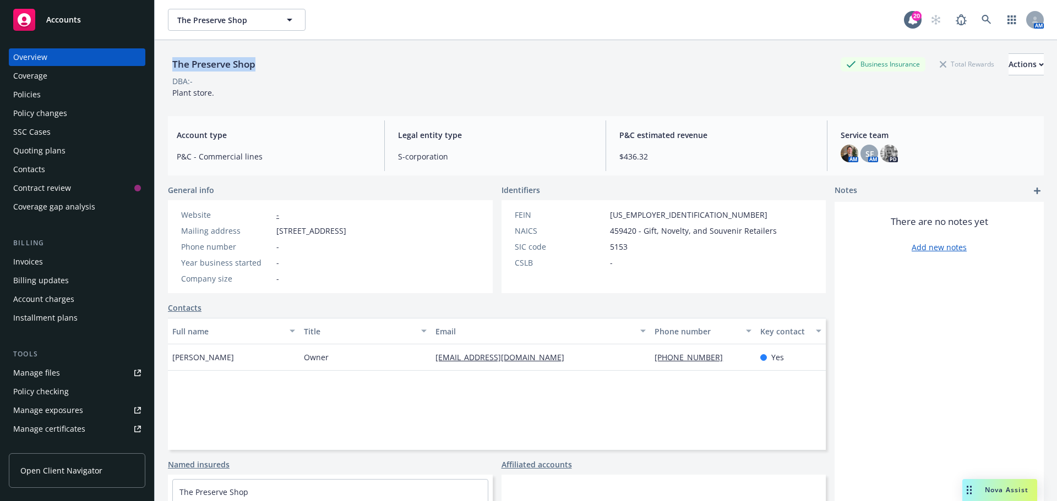
click at [50, 92] on div "Policies" at bounding box center [77, 95] width 128 height 18
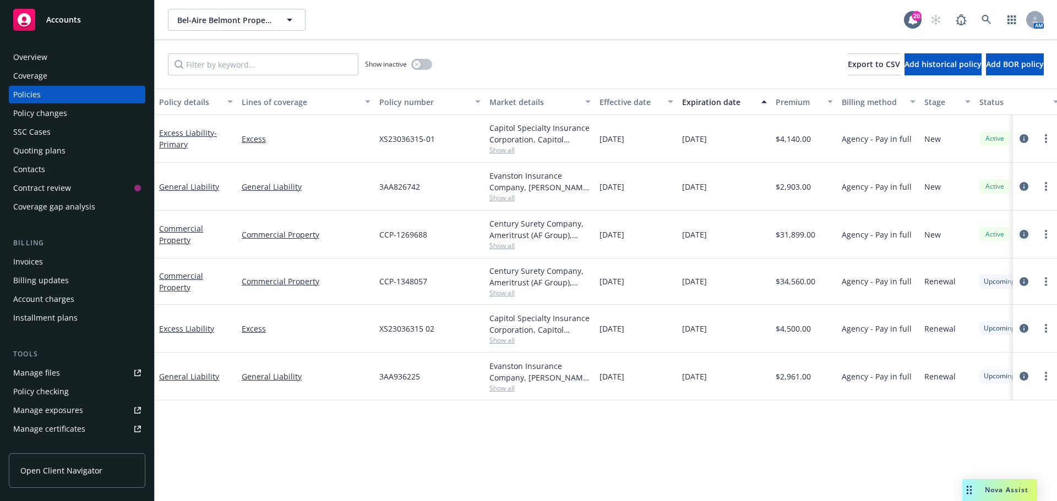
click at [1026, 239] on link "circleInformation" at bounding box center [1023, 234] width 13 height 13
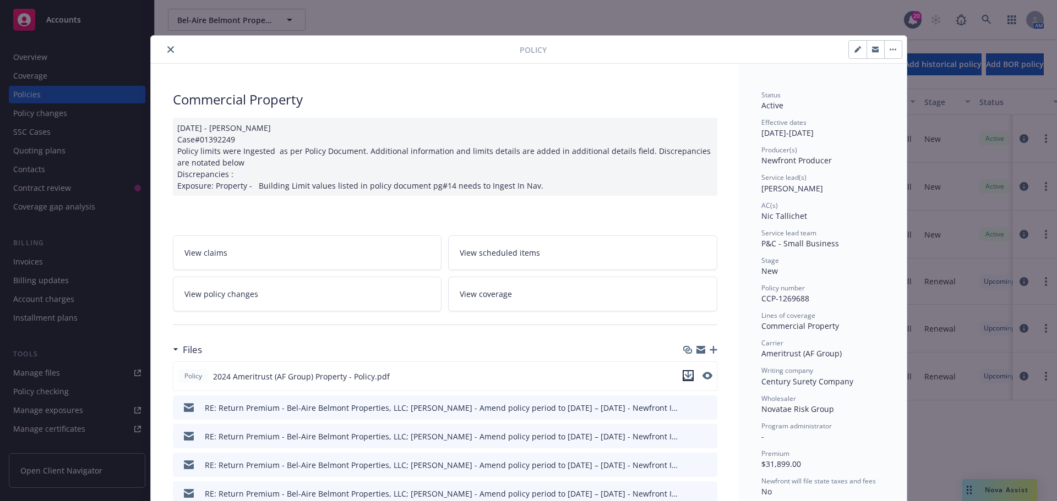
click at [684, 376] on icon "download file" at bounding box center [688, 375] width 9 height 9
click at [168, 46] on button "close" at bounding box center [170, 49] width 13 height 13
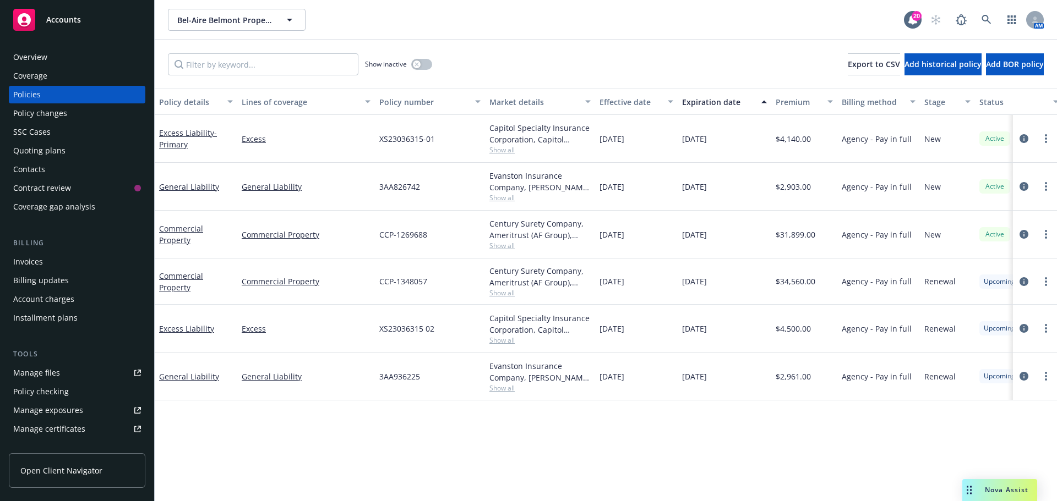
click at [492, 246] on span "Show all" at bounding box center [539, 245] width 101 height 9
